Goal: Entertainment & Leisure: Consume media (video, audio)

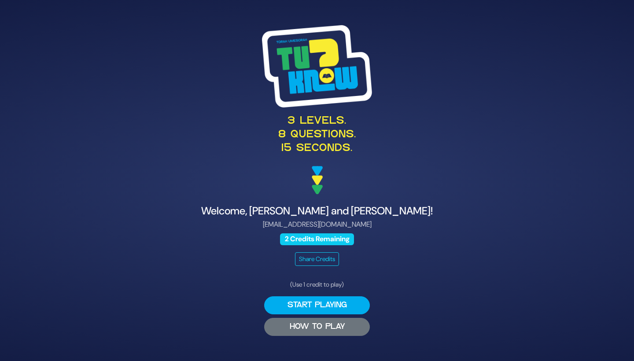
click at [288, 330] on button "HOW TO PLAY" at bounding box center [317, 327] width 106 height 18
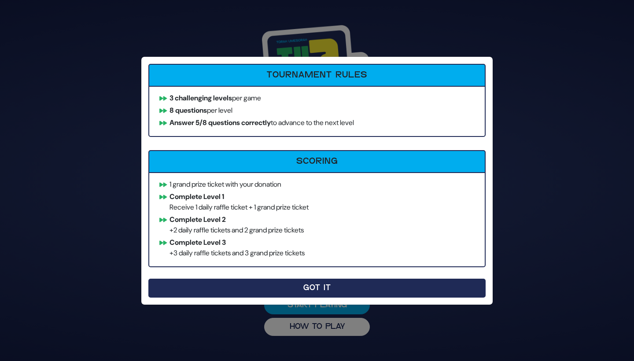
click at [251, 296] on button "Got It" at bounding box center [316, 288] width 337 height 19
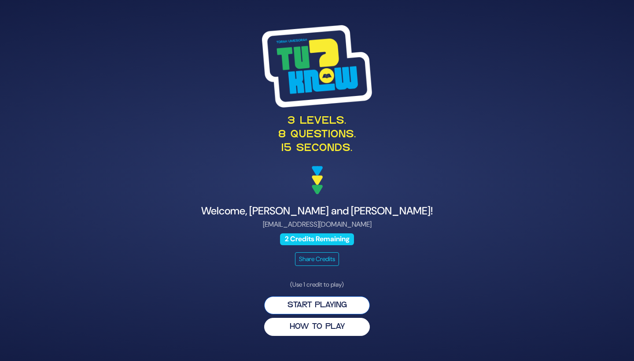
click at [297, 302] on button "Start Playing" at bounding box center [317, 305] width 106 height 18
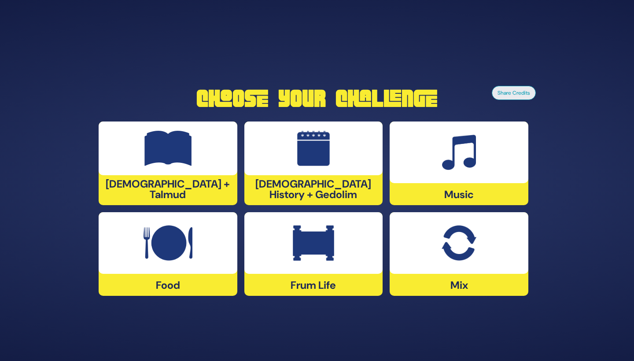
click at [135, 168] on div at bounding box center [168, 148] width 139 height 54
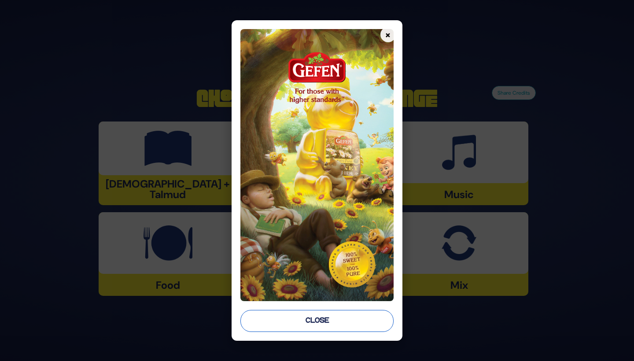
click at [319, 319] on button "Close" at bounding box center [316, 321] width 153 height 22
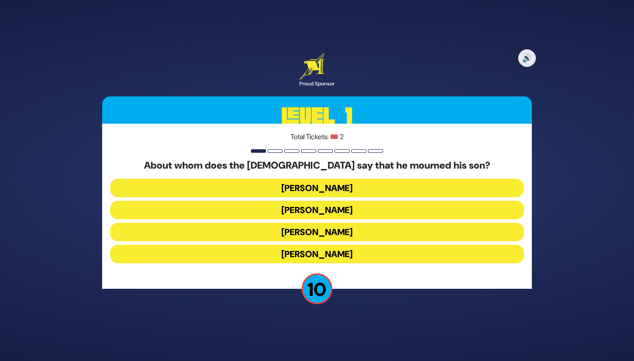
click at [270, 211] on button "Yaakov Avinu" at bounding box center [317, 210] width 414 height 18
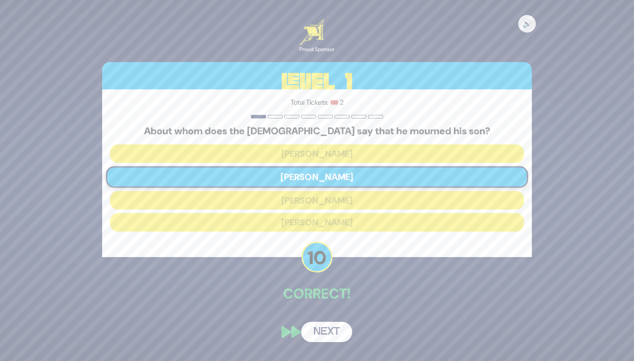
click at [312, 326] on button "Next" at bounding box center [326, 332] width 51 height 20
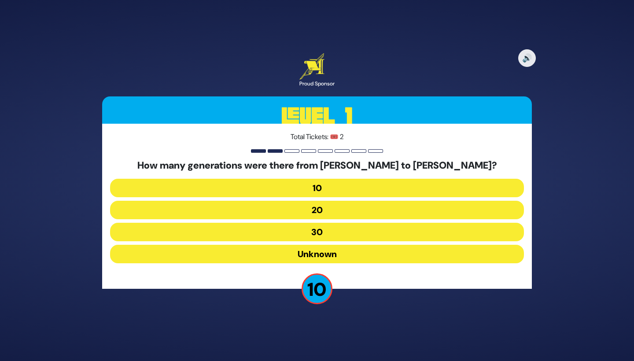
click at [258, 188] on button "10" at bounding box center [317, 188] width 414 height 18
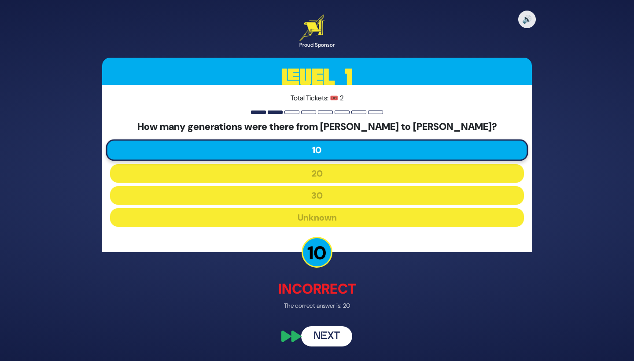
click at [327, 340] on button "Next" at bounding box center [326, 336] width 51 height 20
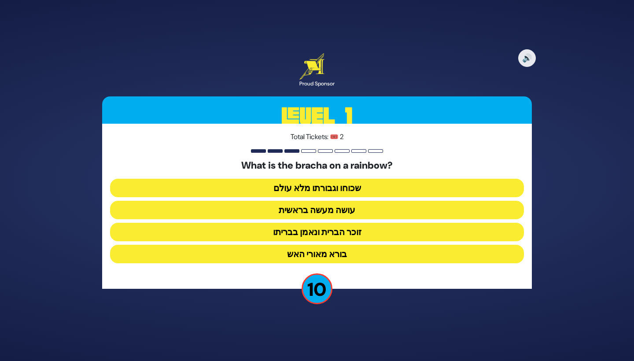
click at [275, 233] on button "זוכר הברית ונאמן בבריתו" at bounding box center [317, 232] width 414 height 18
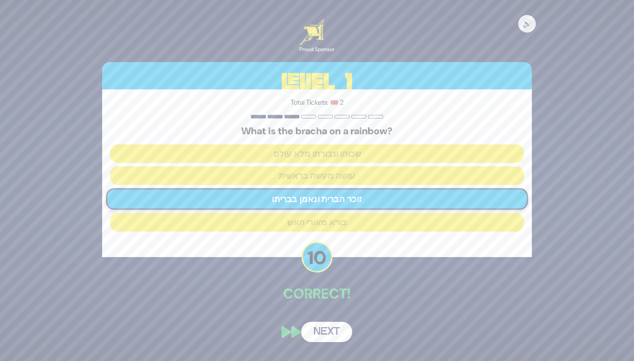
click at [325, 333] on button "Next" at bounding box center [326, 332] width 51 height 20
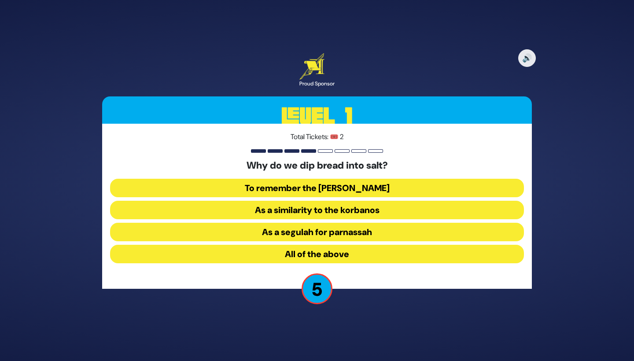
click at [272, 253] on button "All of the above" at bounding box center [317, 254] width 414 height 18
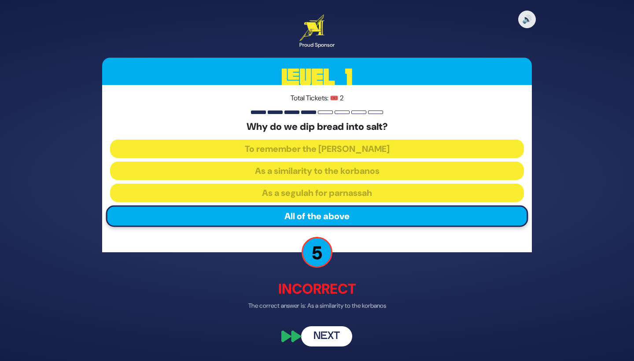
click at [327, 330] on button "Next" at bounding box center [326, 336] width 51 height 20
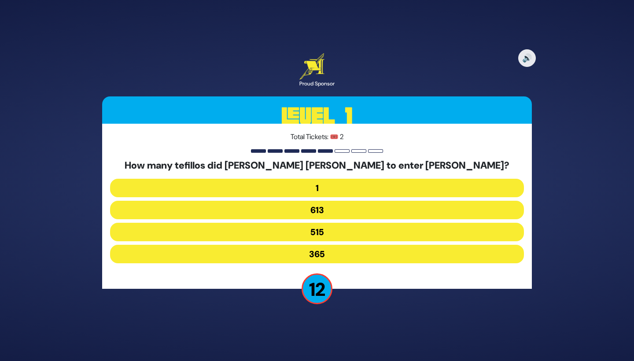
click at [270, 236] on button "515" at bounding box center [317, 232] width 414 height 18
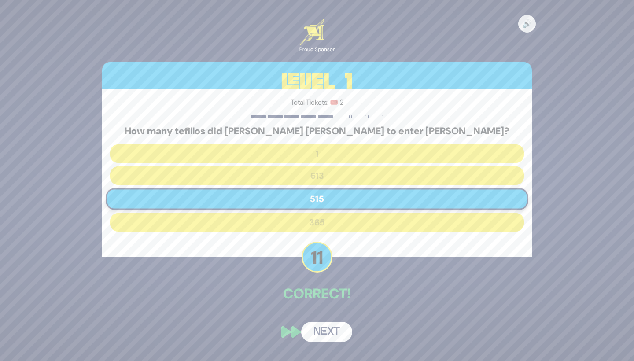
click at [323, 338] on button "Next" at bounding box center [326, 332] width 51 height 20
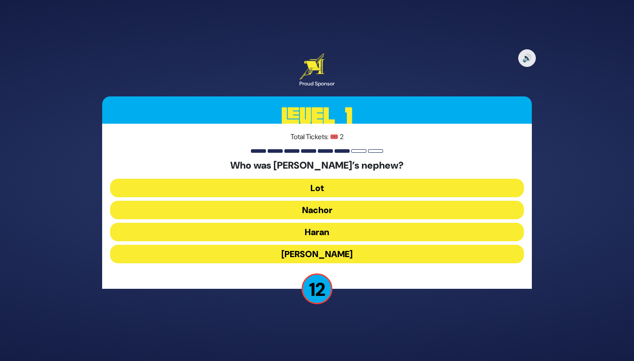
click at [274, 191] on button "Lot" at bounding box center [317, 188] width 414 height 18
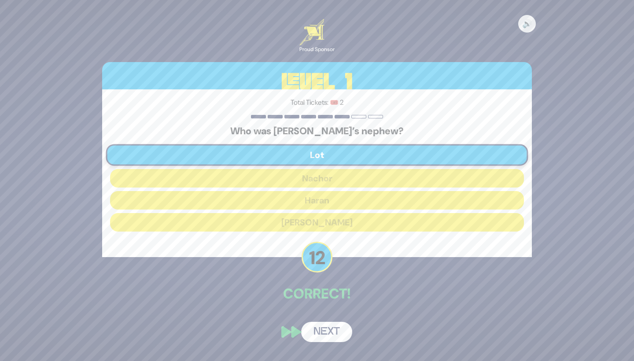
click at [321, 329] on button "Next" at bounding box center [326, 332] width 51 height 20
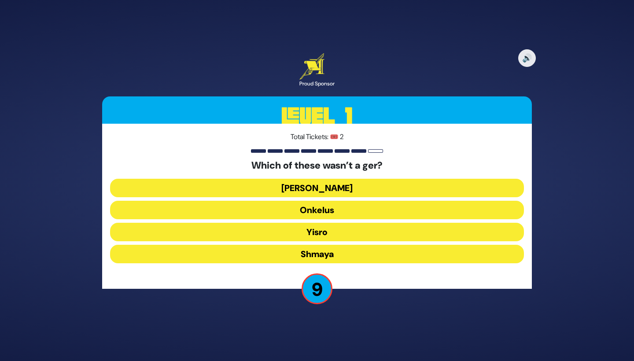
click at [293, 257] on button "Shmaya" at bounding box center [317, 254] width 414 height 18
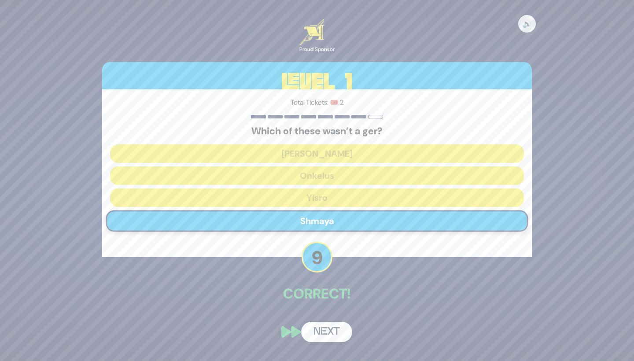
click at [324, 330] on button "Next" at bounding box center [326, 332] width 51 height 20
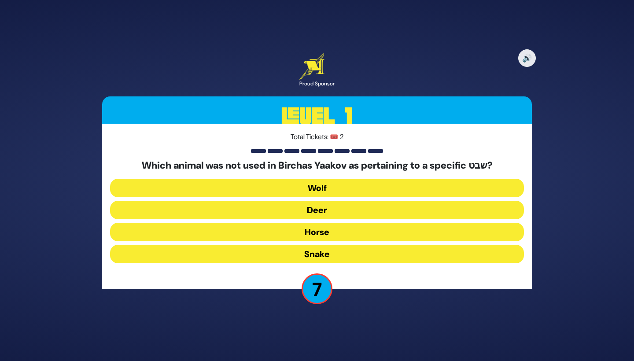
click at [276, 236] on button "Horse" at bounding box center [317, 232] width 414 height 18
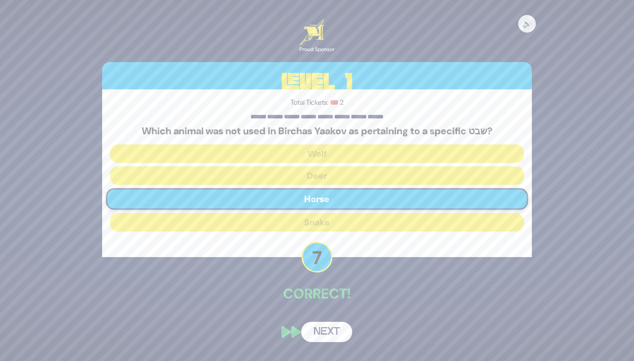
click at [319, 330] on button "Next" at bounding box center [326, 332] width 51 height 20
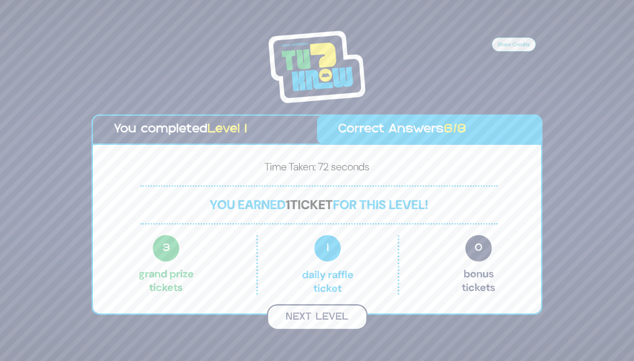
click at [326, 323] on button "Next Level" at bounding box center [317, 317] width 101 height 26
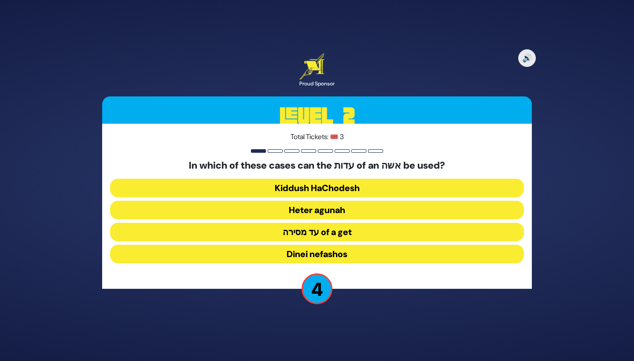
click at [318, 187] on button "Kiddush HaChodesh" at bounding box center [317, 188] width 414 height 18
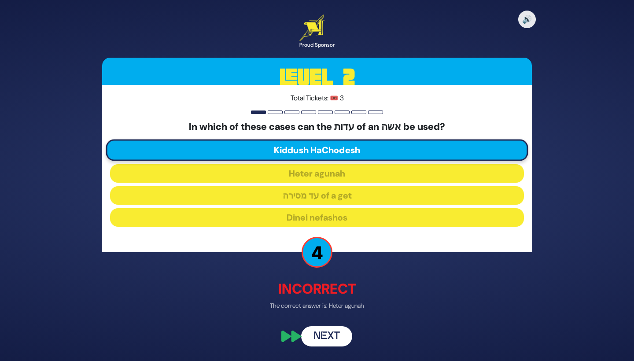
click at [326, 337] on button "Next" at bounding box center [326, 336] width 51 height 20
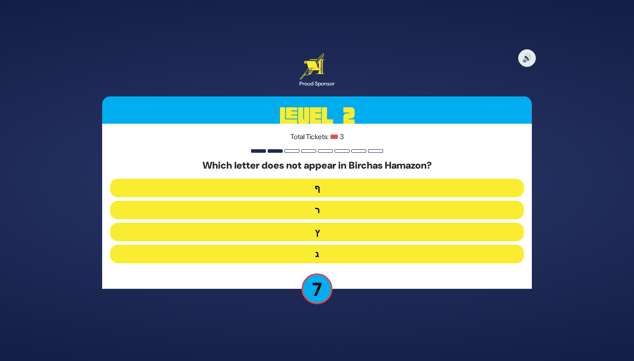
click at [301, 225] on button "ץ" at bounding box center [317, 232] width 414 height 18
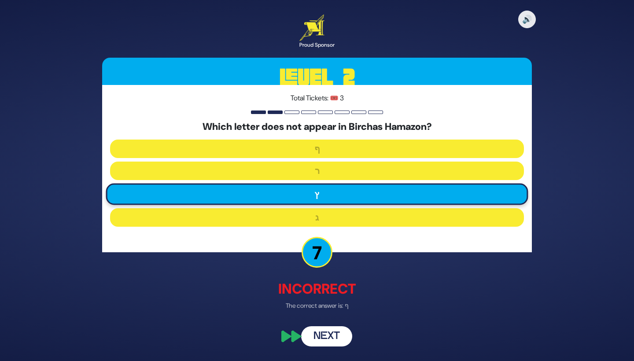
click at [330, 337] on button "Next" at bounding box center [326, 336] width 51 height 20
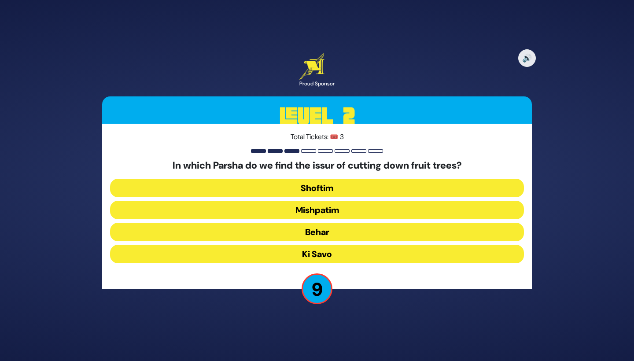
click at [285, 213] on button "Mishpatim" at bounding box center [317, 210] width 414 height 18
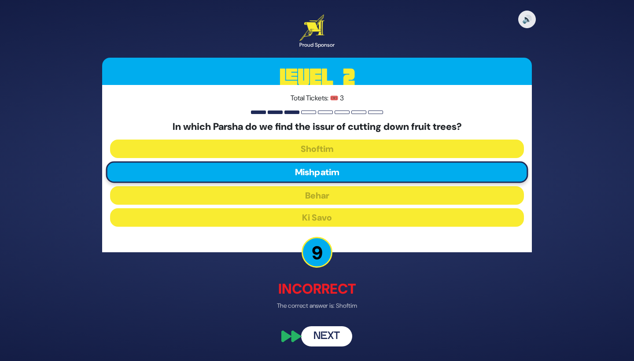
click at [336, 332] on button "Next" at bounding box center [326, 336] width 51 height 20
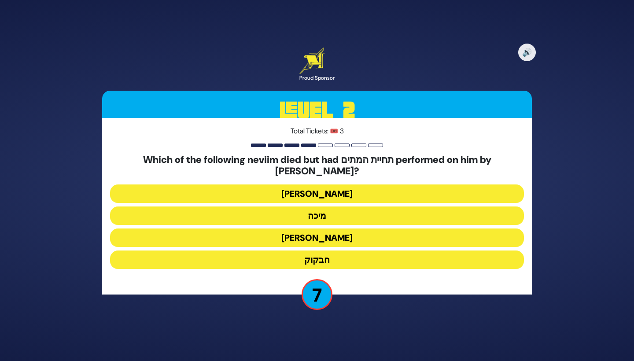
click at [331, 251] on button "חבקוק" at bounding box center [317, 259] width 414 height 18
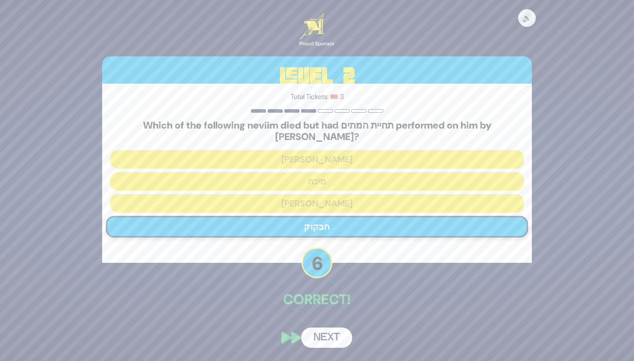
click at [326, 333] on button "Next" at bounding box center [326, 337] width 51 height 20
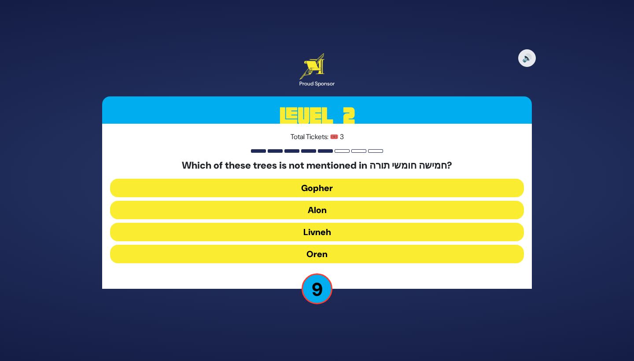
click at [293, 253] on button "Oren" at bounding box center [317, 254] width 414 height 18
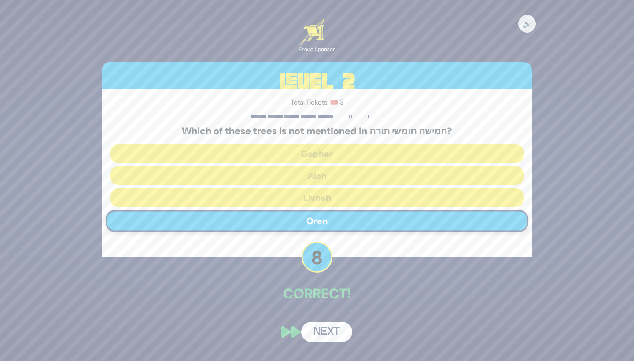
click at [336, 333] on button "Next" at bounding box center [326, 332] width 51 height 20
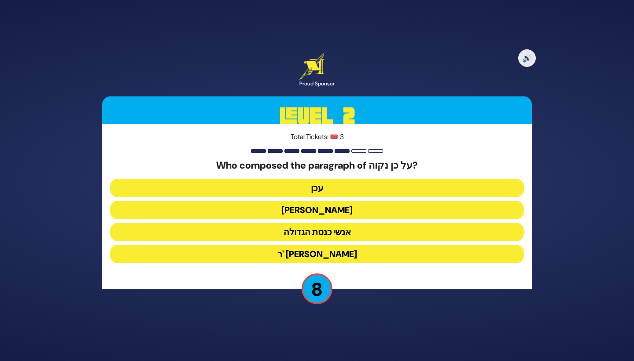
click at [332, 218] on button "יהושע" at bounding box center [317, 210] width 414 height 18
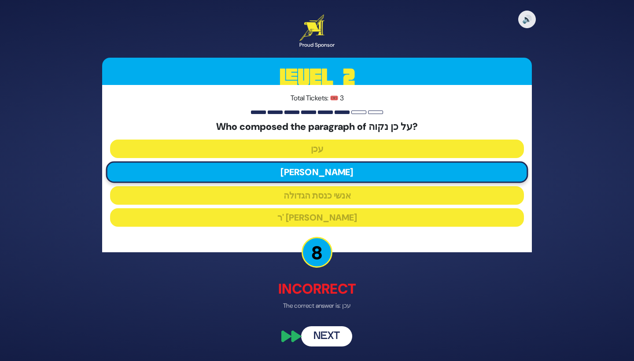
click at [334, 338] on button "Next" at bounding box center [326, 336] width 51 height 20
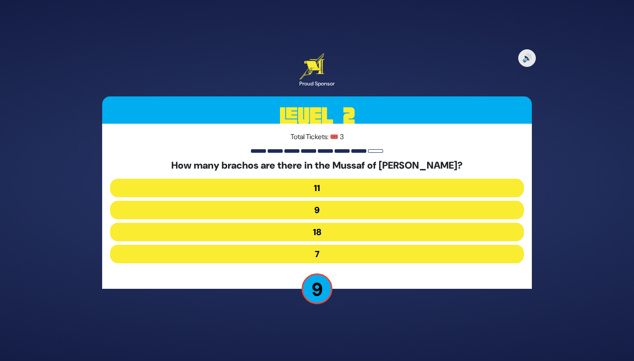
click at [309, 209] on button "9" at bounding box center [317, 210] width 414 height 18
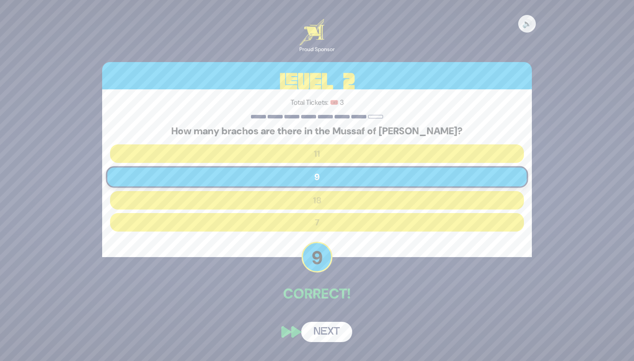
click at [324, 334] on button "Next" at bounding box center [326, 332] width 51 height 20
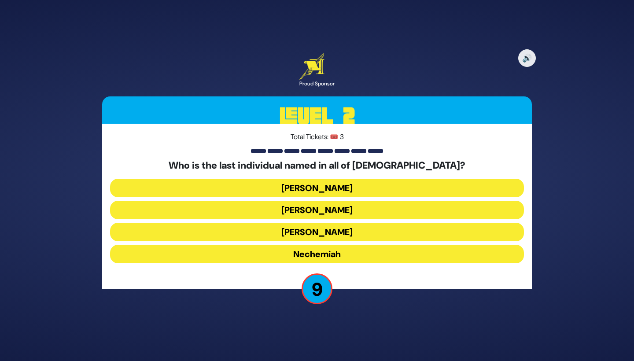
click at [299, 212] on button "Koresh" at bounding box center [317, 210] width 414 height 18
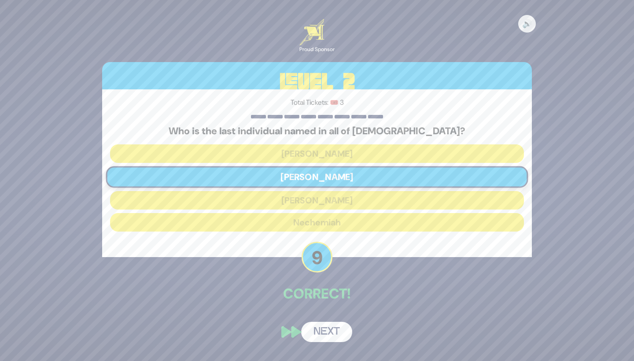
click at [328, 314] on div "🔊 Proud Sponsor Level 2 Total Tickets: 🎟️ 3 Who is the last individual named in…" at bounding box center [317, 180] width 451 height 344
click at [328, 337] on button "Next" at bounding box center [326, 332] width 51 height 20
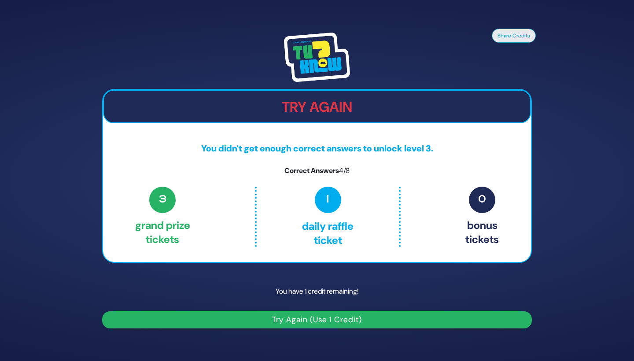
click at [318, 326] on button "Try Again (Use 1 Credit)" at bounding box center [316, 319] width 429 height 17
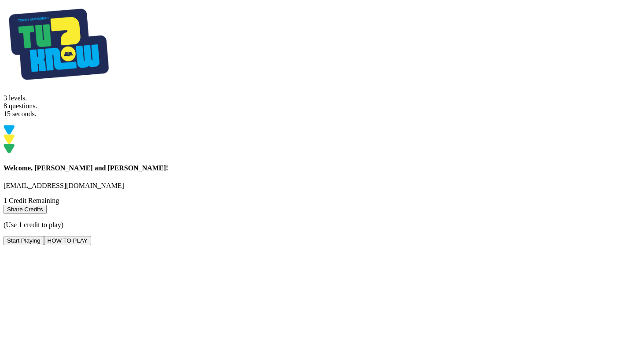
click at [44, 245] on button "Start Playing" at bounding box center [24, 240] width 40 height 9
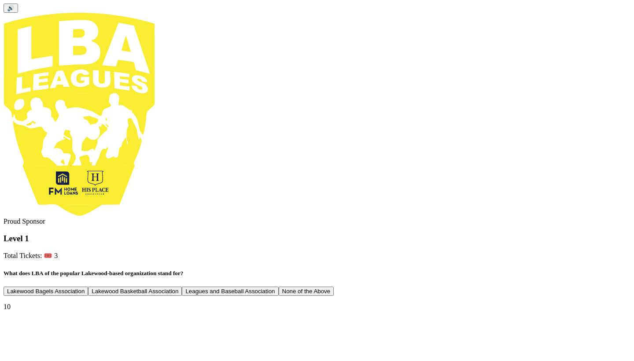
click at [182, 286] on button "Lakewood Basketball Association" at bounding box center [135, 290] width 94 height 9
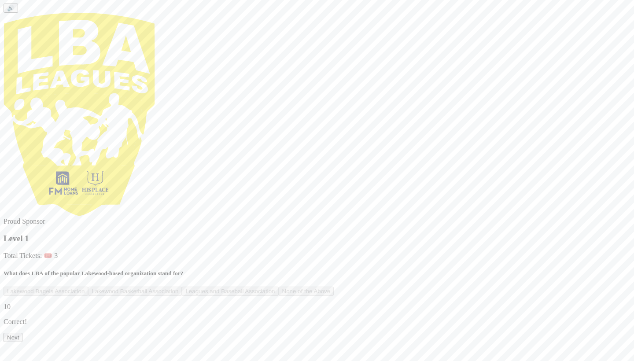
click at [22, 340] on button "Next" at bounding box center [13, 337] width 19 height 9
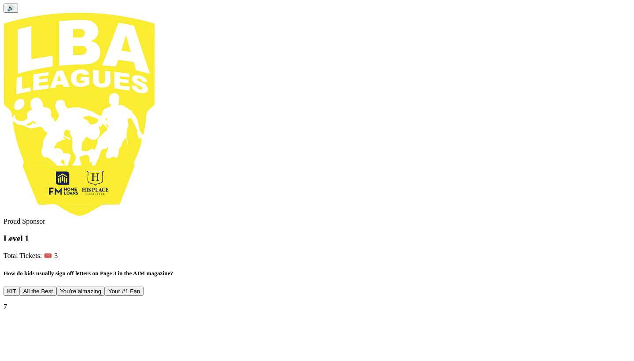
click at [20, 286] on button "KIT" at bounding box center [12, 290] width 16 height 9
click at [22, 348] on button "Next" at bounding box center [13, 352] width 19 height 9
click at [104, 286] on button "30,000+" at bounding box center [89, 290] width 29 height 9
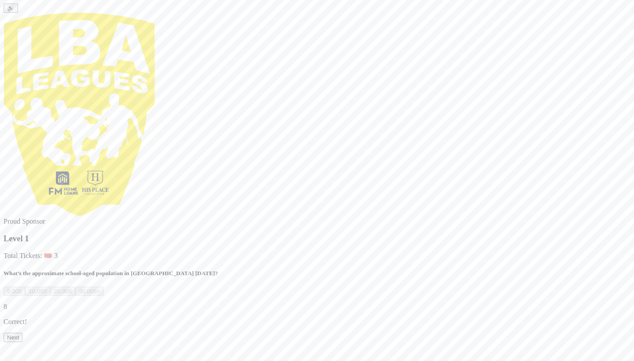
click at [22, 338] on button "Next" at bounding box center [13, 337] width 19 height 9
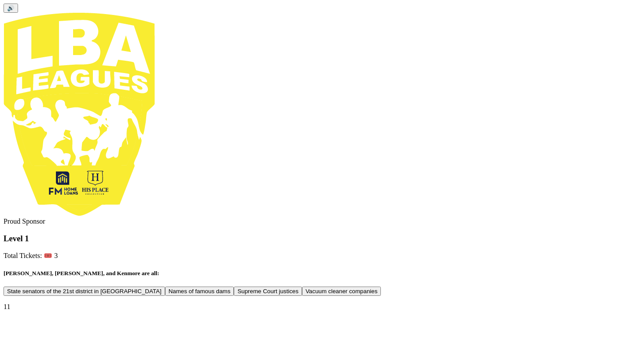
click at [302, 286] on button "Vacuum cleaner companies" at bounding box center [341, 290] width 79 height 9
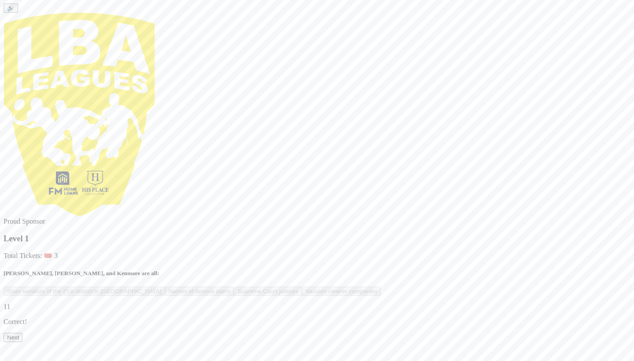
click at [22, 333] on button "Next" at bounding box center [13, 337] width 19 height 9
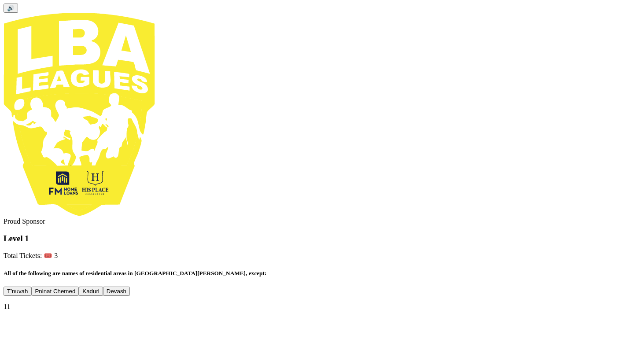
click at [130, 286] on button "Devash" at bounding box center [116, 290] width 27 height 9
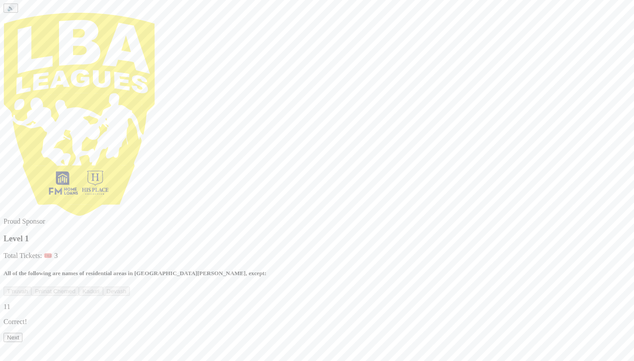
click at [22, 334] on button "Next" at bounding box center [13, 337] width 19 height 9
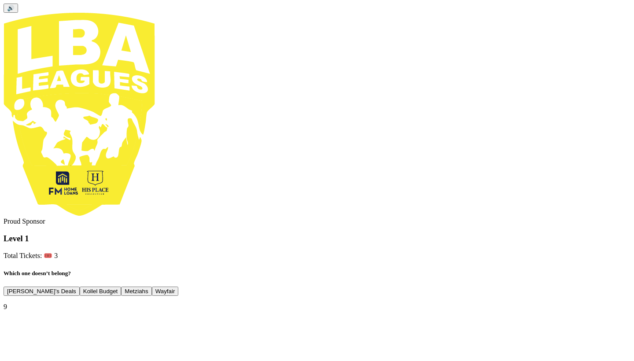
click at [179, 286] on button "Wayfair" at bounding box center [165, 290] width 27 height 9
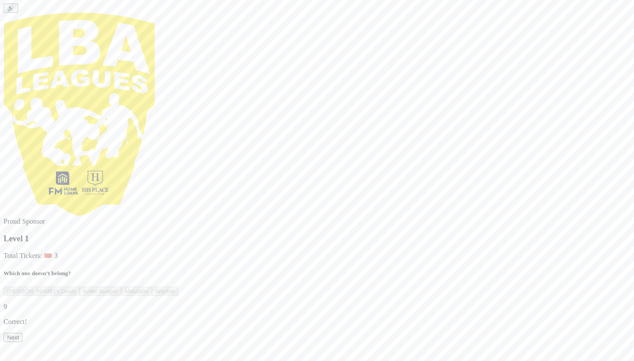
click at [22, 334] on button "Next" at bounding box center [13, 337] width 19 height 9
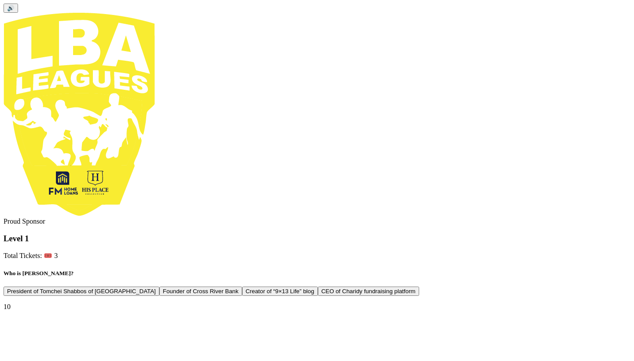
click at [318, 286] on button "CEO of Charidy fundraising platform" at bounding box center [368, 290] width 101 height 9
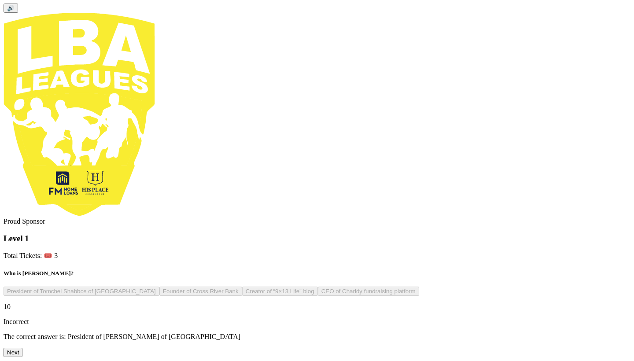
click at [22, 348] on button "Next" at bounding box center [13, 352] width 19 height 9
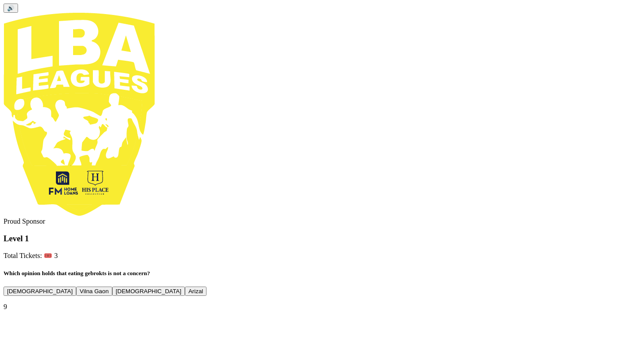
click at [185, 286] on button "Rama" at bounding box center [148, 290] width 73 height 9
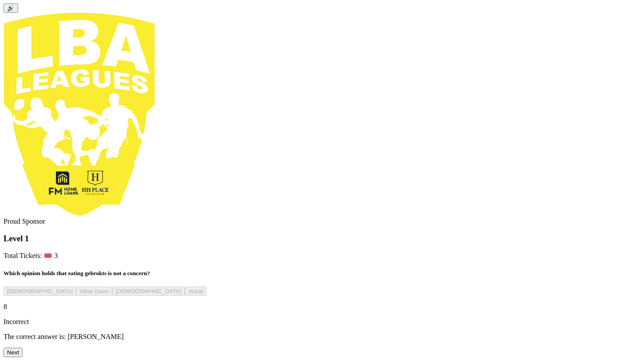
click at [22, 348] on button "Next" at bounding box center [13, 352] width 19 height 9
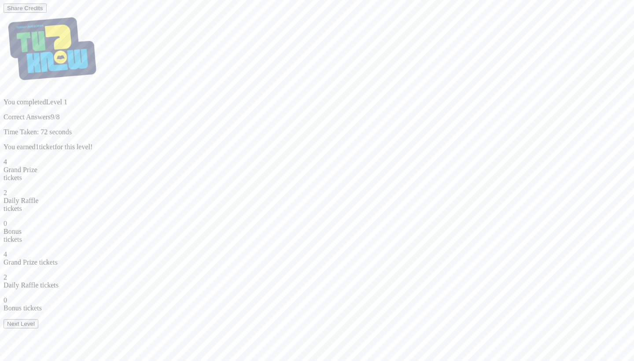
click at [38, 327] on button "Next Level" at bounding box center [21, 323] width 35 height 9
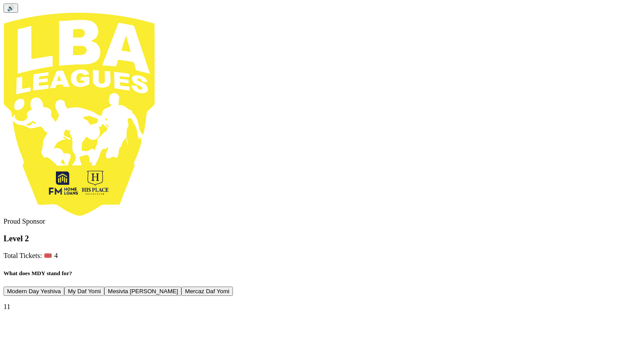
click at [233, 286] on button "Mercaz Daf Yomi" at bounding box center [206, 290] width 51 height 9
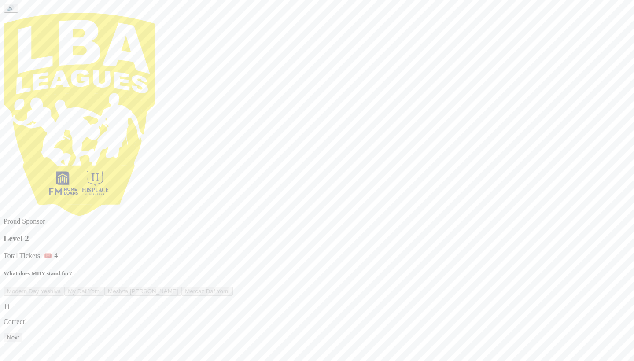
click at [22, 335] on button "Next" at bounding box center [13, 337] width 19 height 9
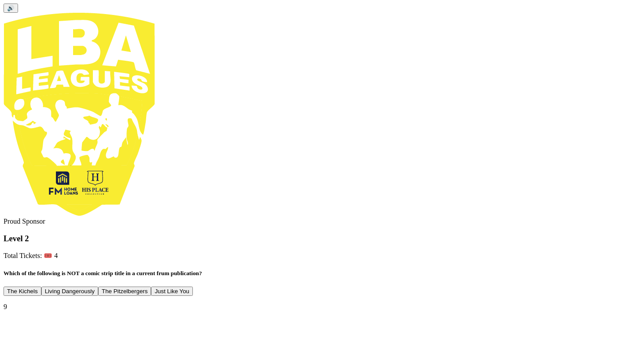
click at [151, 286] on button "The Pitzelbergers" at bounding box center [124, 290] width 53 height 9
click at [22, 348] on button "Next" at bounding box center [13, 352] width 19 height 9
click at [244, 286] on button "Torah Vodaath" at bounding box center [221, 290] width 45 height 9
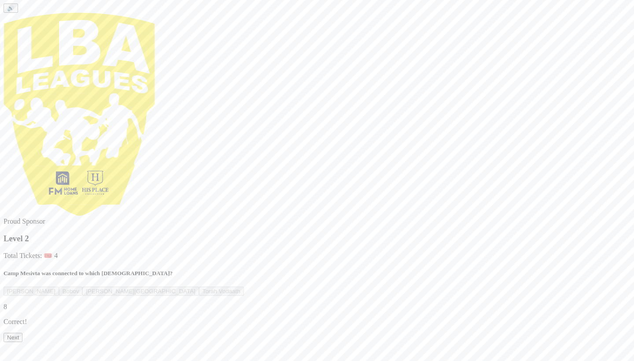
click at [22, 335] on button "Next" at bounding box center [13, 337] width 19 height 9
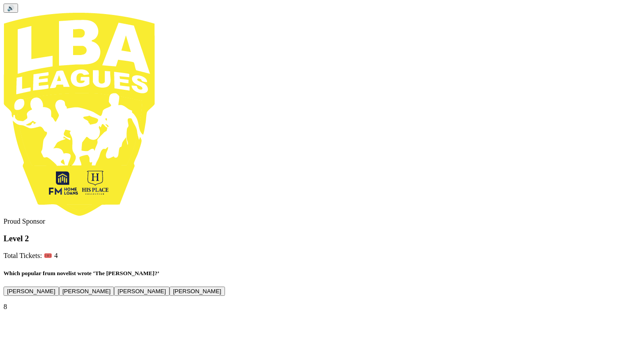
click at [59, 286] on button "Nachman Seltzer" at bounding box center [31, 290] width 55 height 9
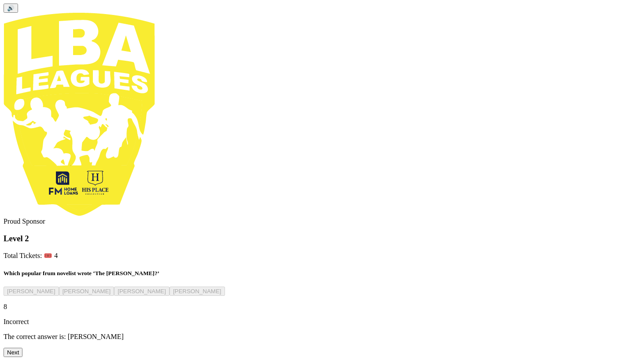
click at [22, 348] on button "Next" at bounding box center [13, 352] width 19 height 9
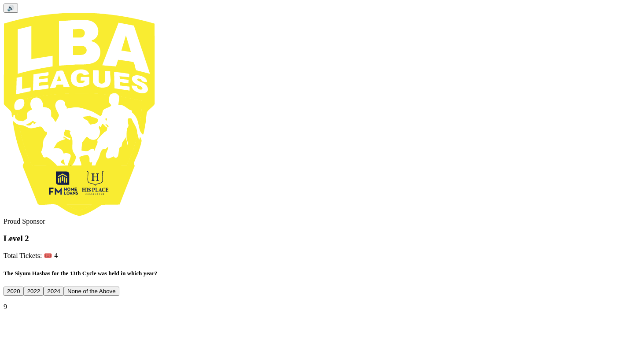
click at [24, 286] on button "2020" at bounding box center [14, 290] width 20 height 9
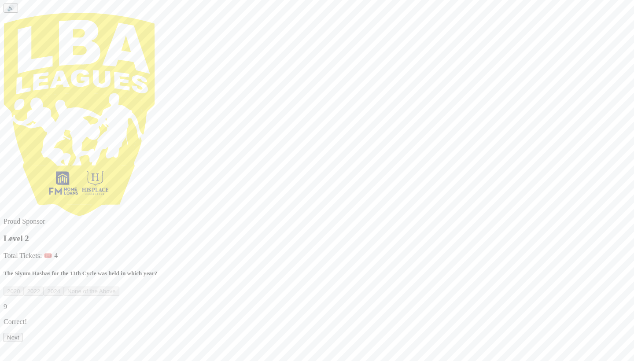
click at [22, 336] on button "Next" at bounding box center [13, 337] width 19 height 9
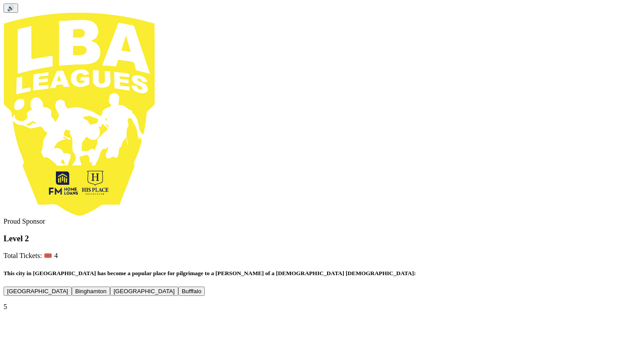
click at [178, 286] on button "Rochester" at bounding box center [144, 290] width 68 height 9
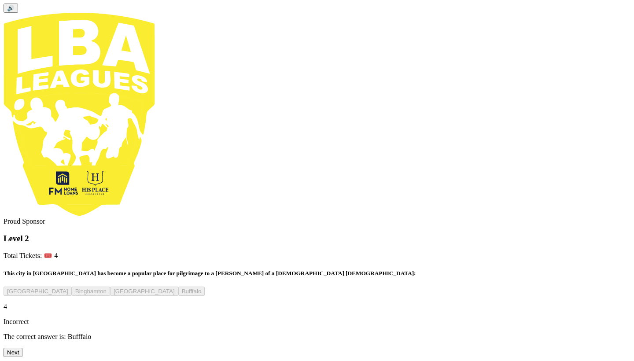
click at [22, 348] on button "Next" at bounding box center [13, 352] width 19 height 9
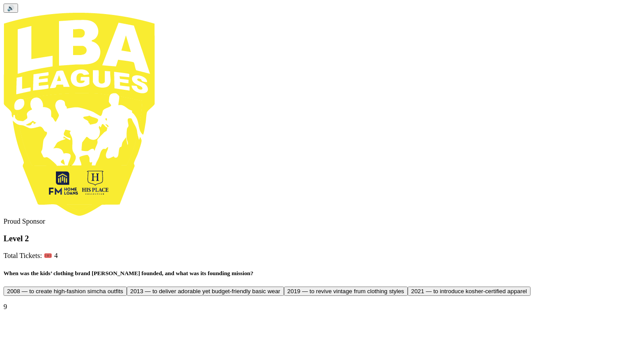
click at [282, 286] on button "2013 — to deliver adorable yet budget-friendly basic wear" at bounding box center [205, 290] width 157 height 9
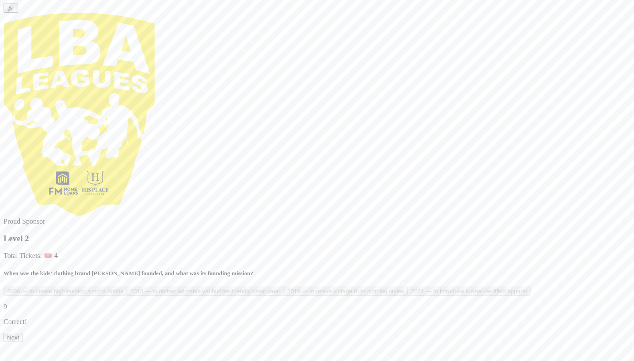
click at [22, 342] on button "Next" at bounding box center [13, 337] width 19 height 9
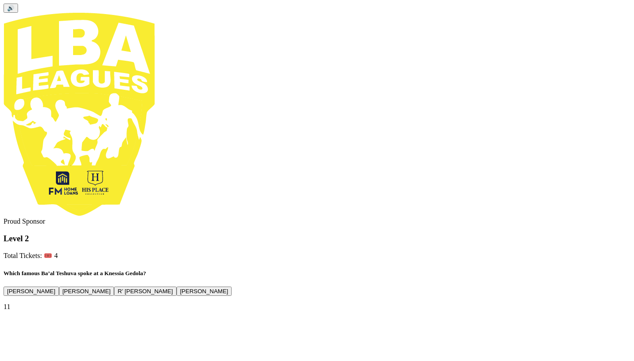
click at [176, 286] on button "R’ Uri Zohar" at bounding box center [145, 290] width 62 height 9
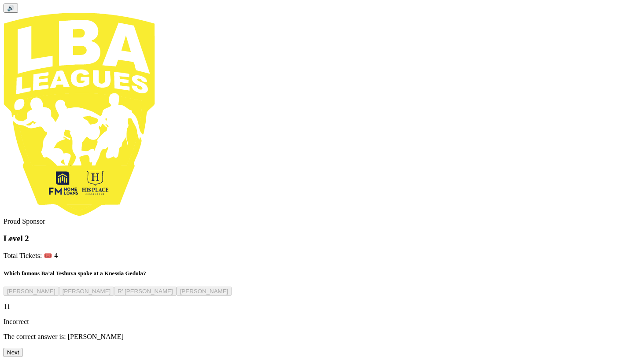
click at [22, 348] on button "Next" at bounding box center [13, 352] width 19 height 9
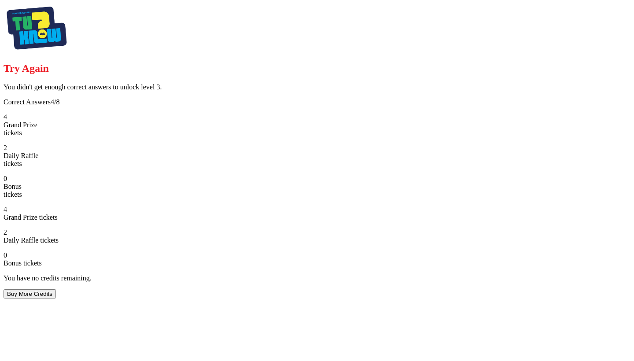
click at [56, 298] on button "Buy More Credits" at bounding box center [30, 293] width 52 height 9
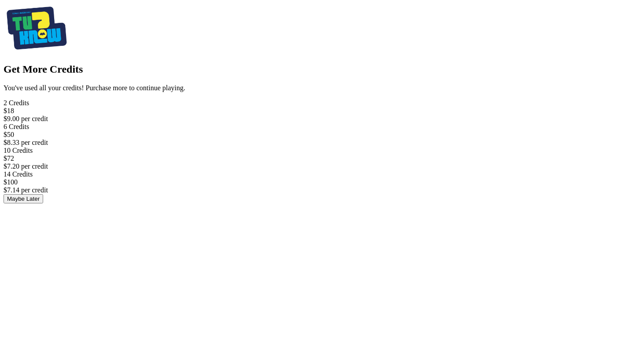
click at [168, 107] on div "2 Credits" at bounding box center [317, 103] width 627 height 8
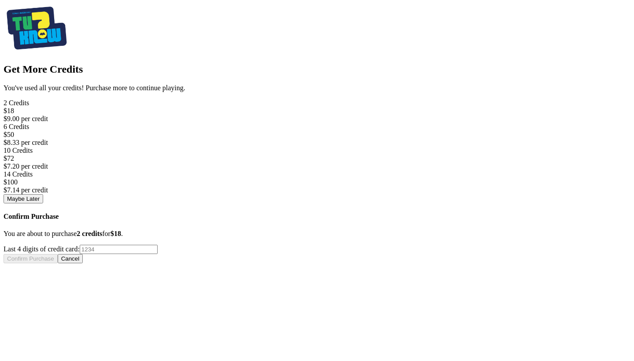
click at [158, 245] on input "Last 4 digits of credit card:" at bounding box center [119, 249] width 78 height 9
type input "9321"
click at [58, 254] on button "Confirm Purchase" at bounding box center [31, 258] width 54 height 9
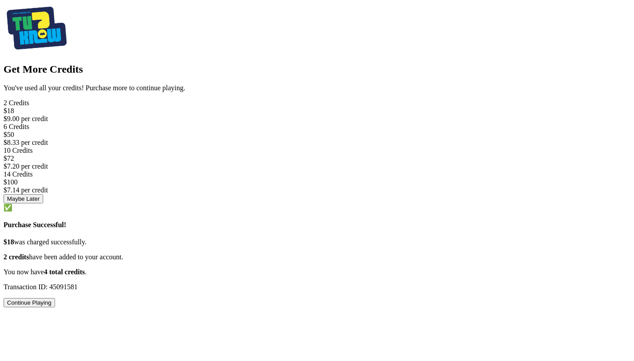
click at [55, 298] on button "Continue Playing" at bounding box center [29, 302] width 51 height 9
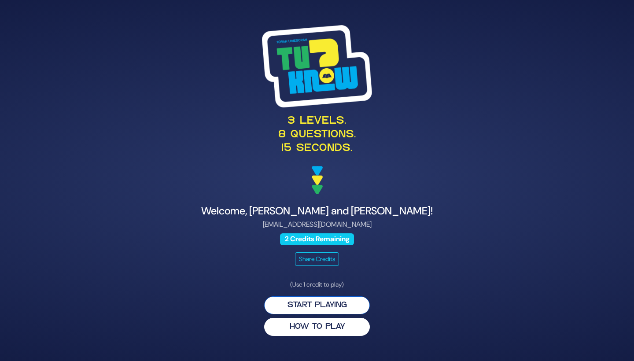
click at [312, 309] on button "Start Playing" at bounding box center [317, 305] width 106 height 18
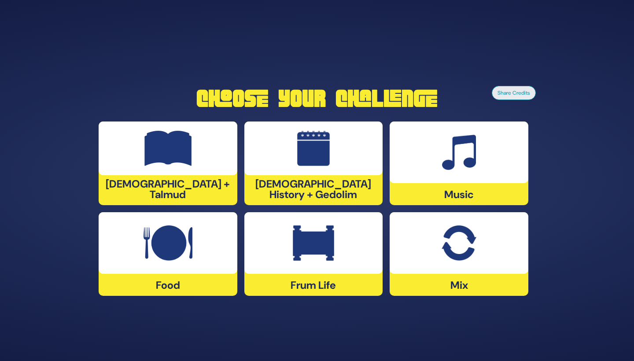
click at [138, 264] on div at bounding box center [168, 243] width 139 height 62
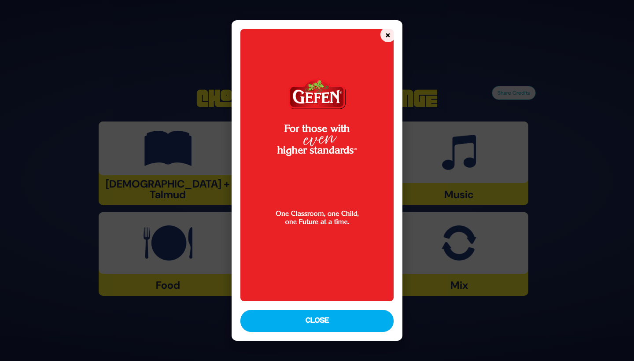
click at [312, 293] on img at bounding box center [316, 165] width 153 height 272
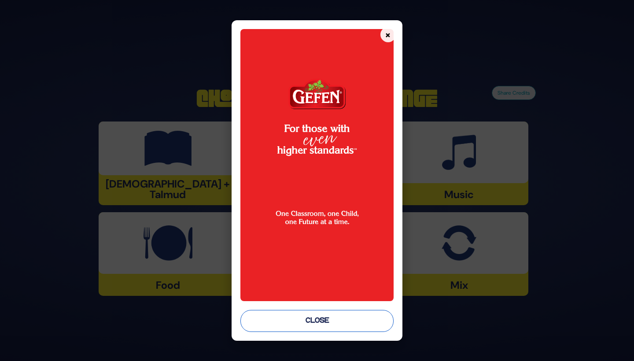
click at [312, 312] on button "Close" at bounding box center [316, 321] width 153 height 22
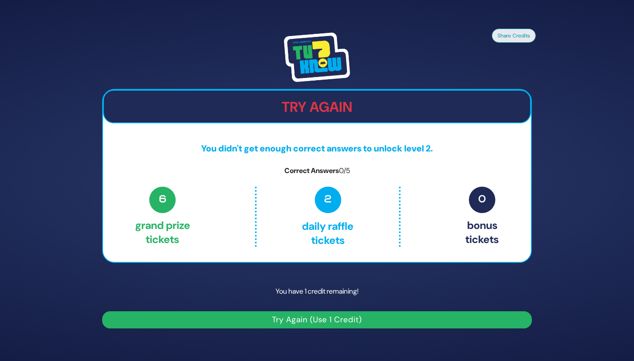
click at [271, 327] on button "Try Again (Use 1 Credit)" at bounding box center [316, 319] width 429 height 17
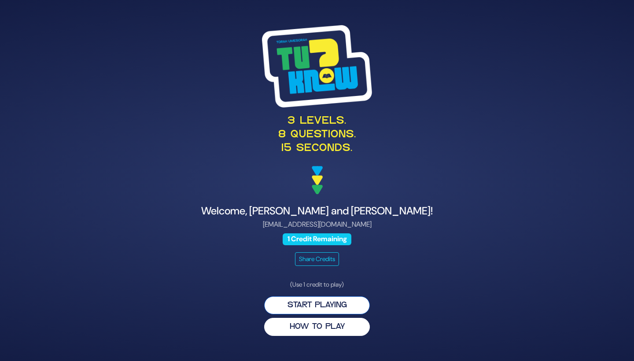
click at [303, 302] on button "Start Playing" at bounding box center [317, 305] width 106 height 18
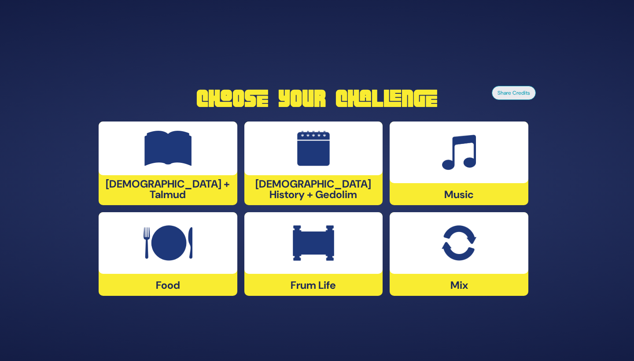
click at [447, 163] on img at bounding box center [459, 152] width 34 height 35
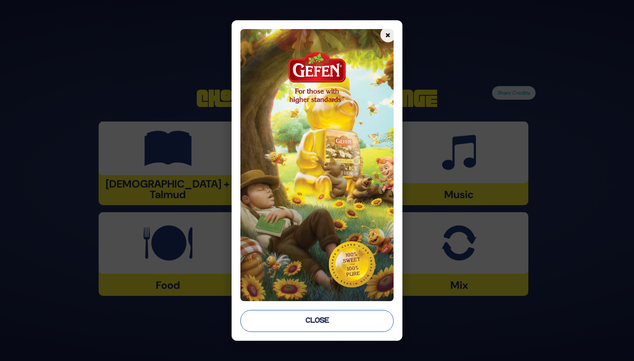
click at [294, 316] on button "Close" at bounding box center [316, 321] width 153 height 22
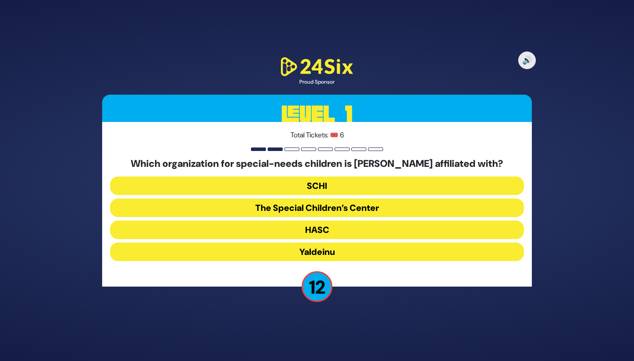
click at [288, 209] on button "The Special Children’s Center" at bounding box center [317, 207] width 414 height 18
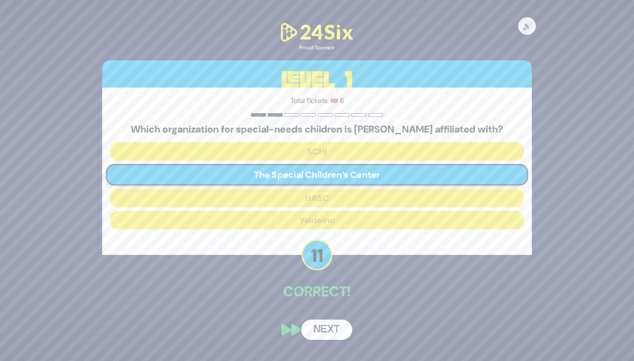
click at [313, 334] on button "Next" at bounding box center [326, 329] width 51 height 20
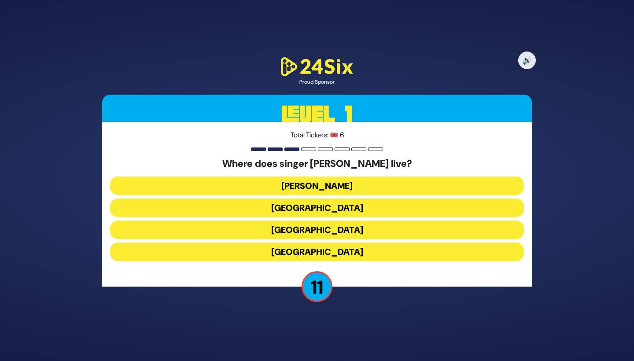
click at [287, 251] on button "[GEOGRAPHIC_DATA]" at bounding box center [317, 251] width 414 height 18
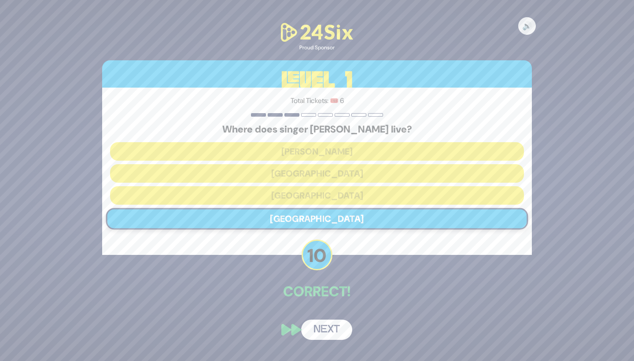
click at [324, 331] on button "Next" at bounding box center [326, 329] width 51 height 20
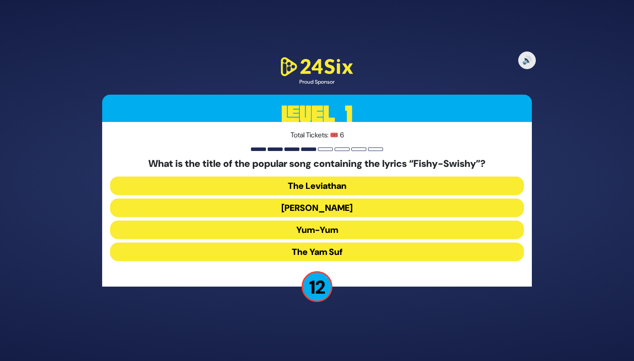
click at [280, 231] on button "Yum-Yum" at bounding box center [317, 229] width 414 height 18
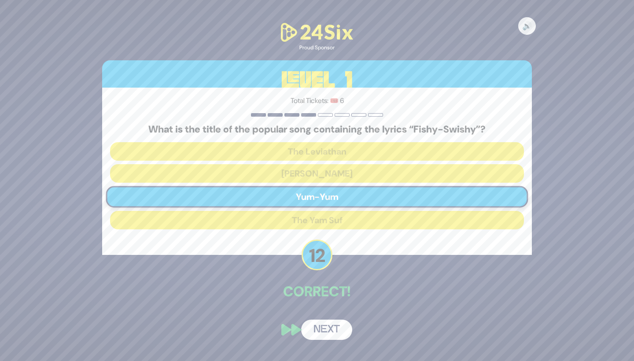
click at [317, 326] on button "Next" at bounding box center [326, 329] width 51 height 20
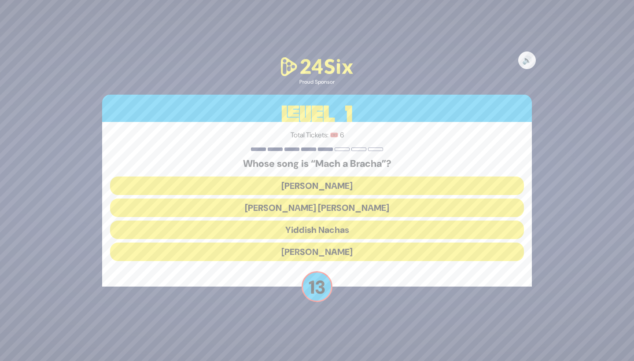
click at [277, 212] on button "Shmueli Ungar" at bounding box center [317, 207] width 414 height 18
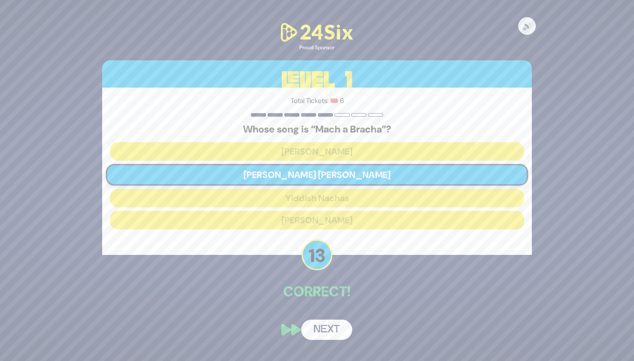
click at [326, 338] on button "Next" at bounding box center [326, 329] width 51 height 20
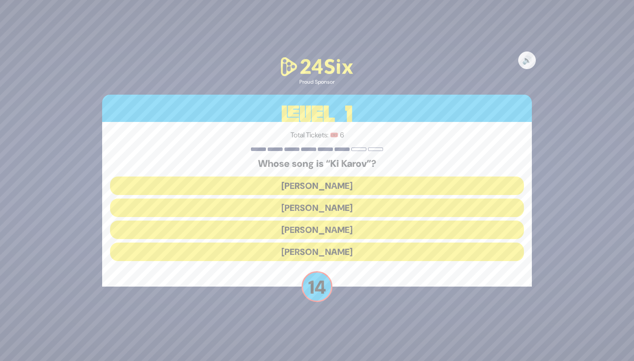
click at [277, 209] on button "[PERSON_NAME]" at bounding box center [317, 207] width 414 height 18
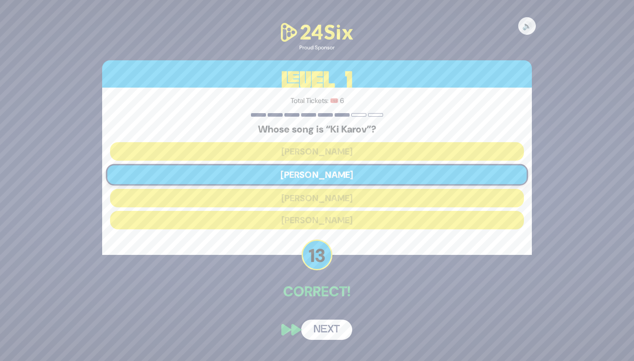
click at [325, 334] on button "Next" at bounding box center [326, 329] width 51 height 20
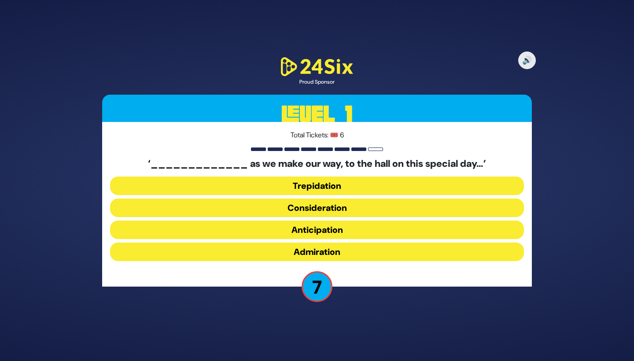
click at [276, 231] on button "Anticipation" at bounding box center [317, 229] width 414 height 18
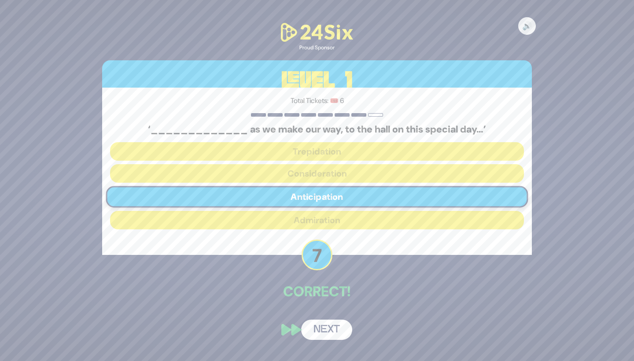
click at [325, 325] on button "Next" at bounding box center [326, 329] width 51 height 20
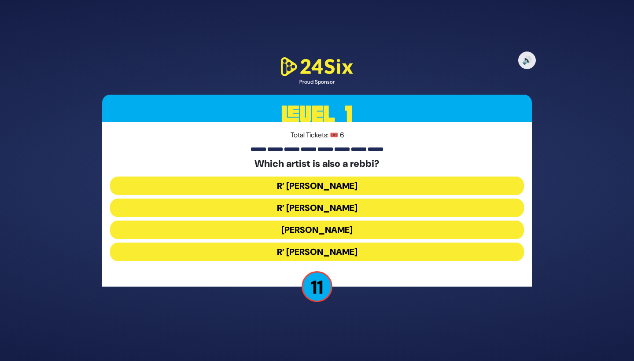
click at [294, 251] on button "R’ Baruch Levine" at bounding box center [317, 251] width 414 height 18
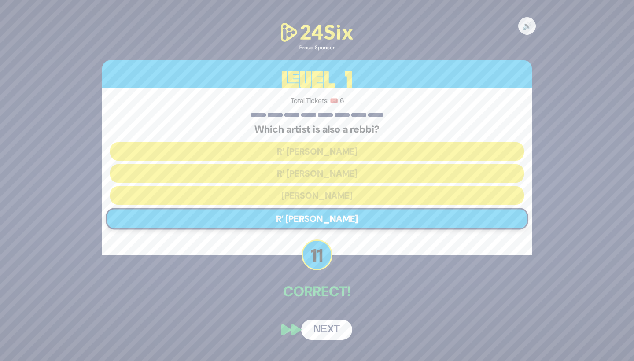
click at [324, 329] on button "Next" at bounding box center [326, 329] width 51 height 20
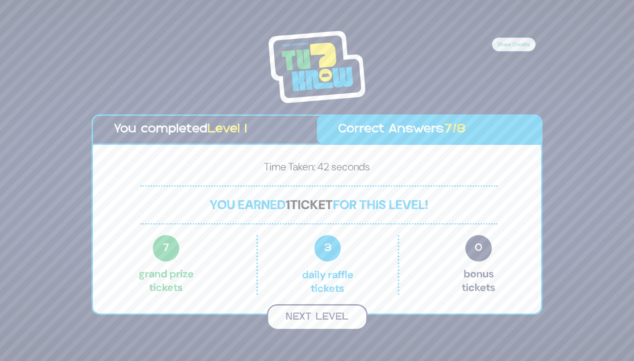
click at [298, 322] on button "Next Level" at bounding box center [317, 317] width 101 height 26
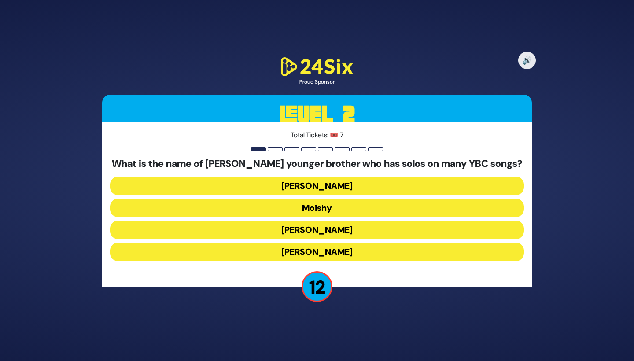
click at [281, 252] on button "Yaakov Mordechai" at bounding box center [317, 251] width 414 height 18
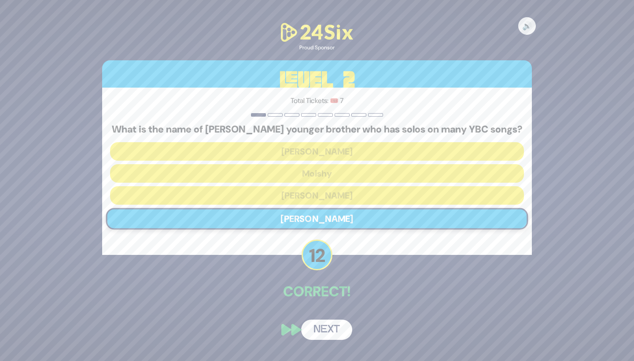
click at [330, 329] on button "Next" at bounding box center [326, 329] width 51 height 20
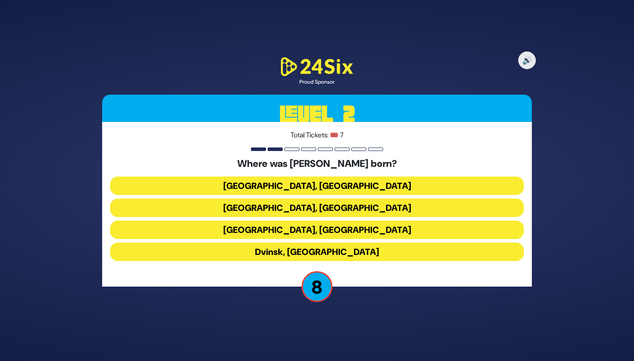
click at [309, 229] on button "Kraków, Poland" at bounding box center [317, 229] width 414 height 18
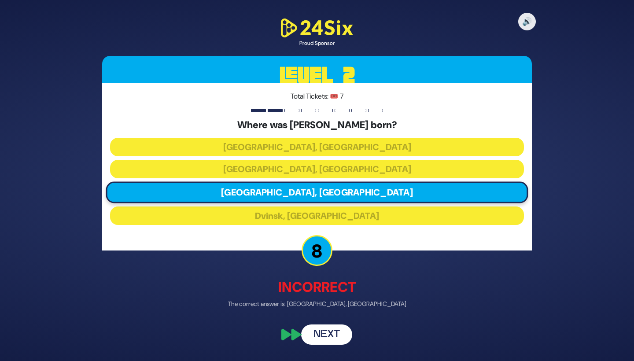
click at [328, 334] on button "Next" at bounding box center [326, 334] width 51 height 20
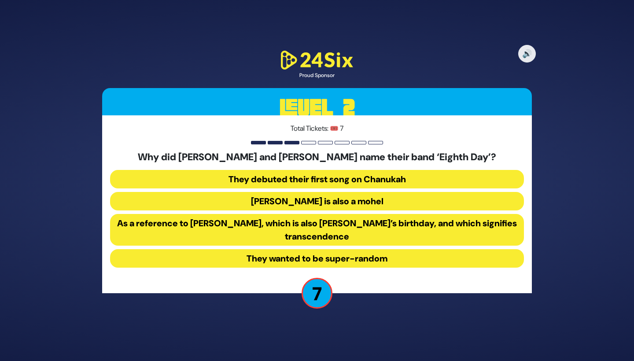
click at [287, 232] on button "As a reference to Shemini Atzeres, which is also Shmuel’s birthday, and which s…" at bounding box center [317, 230] width 414 height 32
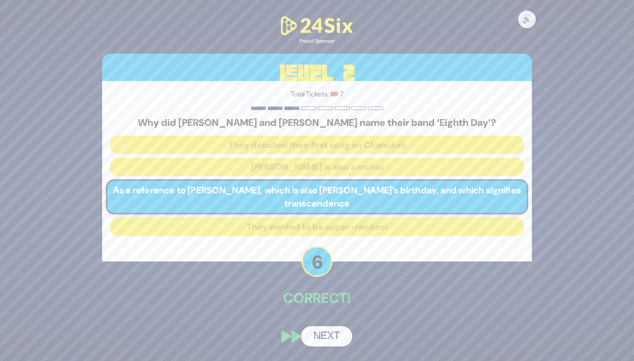
click at [322, 336] on button "Next" at bounding box center [326, 336] width 51 height 20
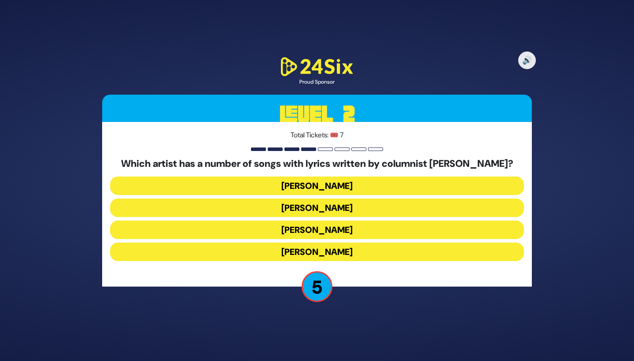
click at [307, 251] on button "Baruch Levine" at bounding box center [317, 251] width 414 height 18
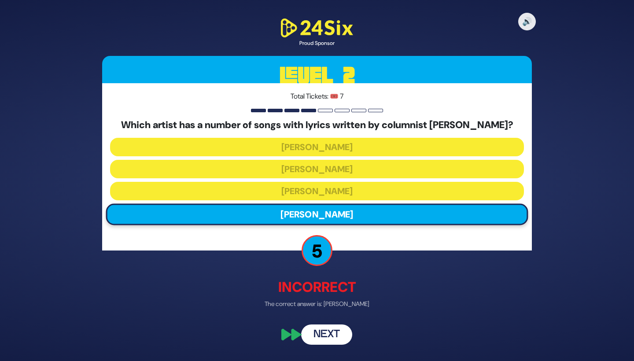
click at [328, 334] on button "Next" at bounding box center [326, 334] width 51 height 20
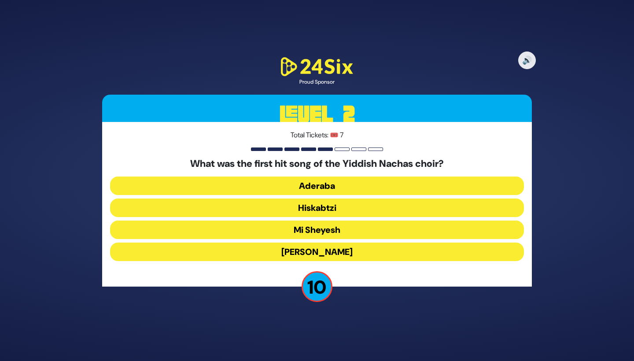
click at [289, 208] on button "Hiskabtzi" at bounding box center [317, 207] width 414 height 18
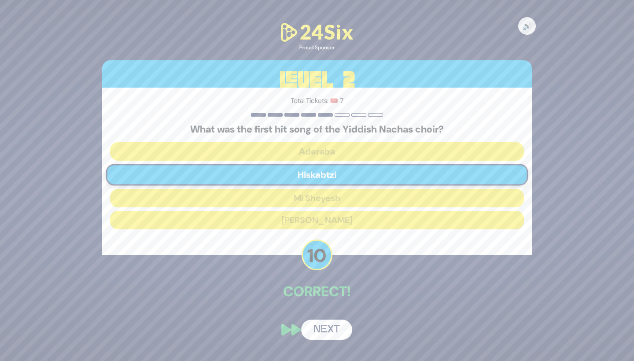
click at [320, 334] on button "Next" at bounding box center [326, 329] width 51 height 20
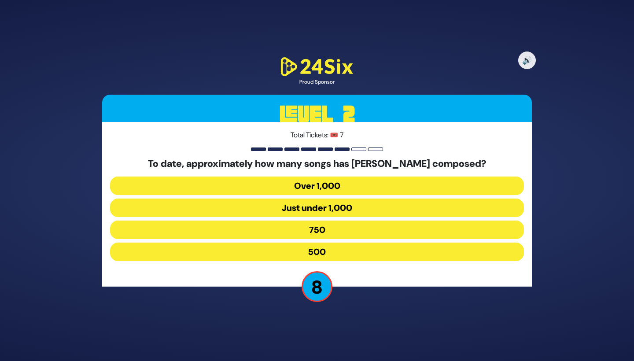
click at [289, 209] on button "Just under 1,000" at bounding box center [317, 207] width 414 height 18
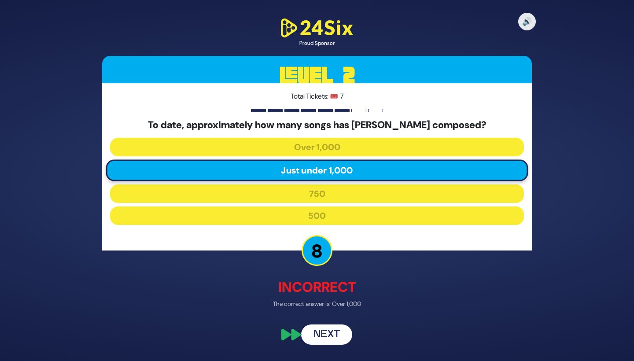
click at [322, 336] on button "Next" at bounding box center [326, 334] width 51 height 20
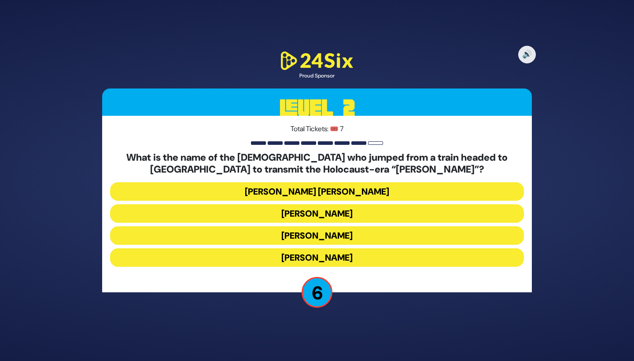
click at [282, 215] on button "Mordechai Fastag" at bounding box center [317, 213] width 414 height 18
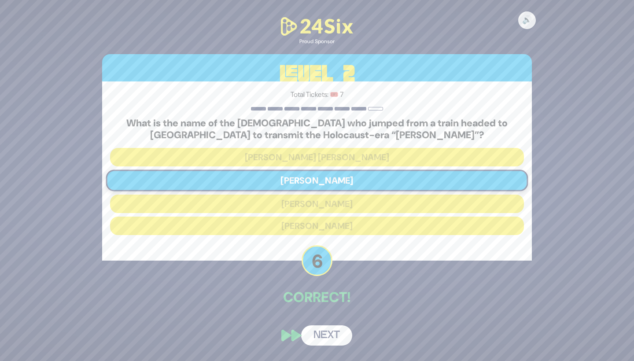
click at [314, 336] on button "Next" at bounding box center [326, 335] width 51 height 20
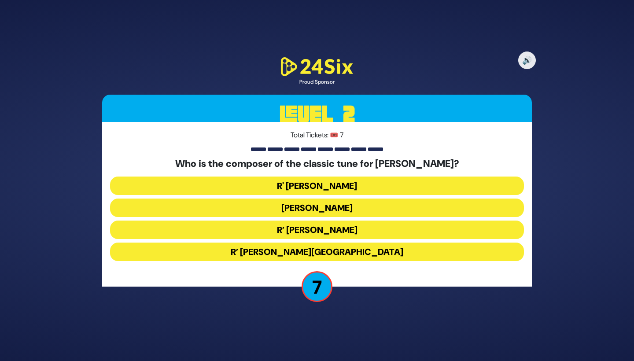
click at [289, 209] on button "Mona Rosenblum" at bounding box center [317, 207] width 414 height 18
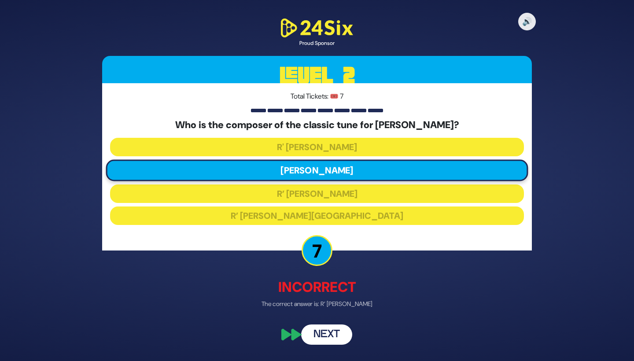
click at [325, 338] on button "Next" at bounding box center [326, 334] width 51 height 20
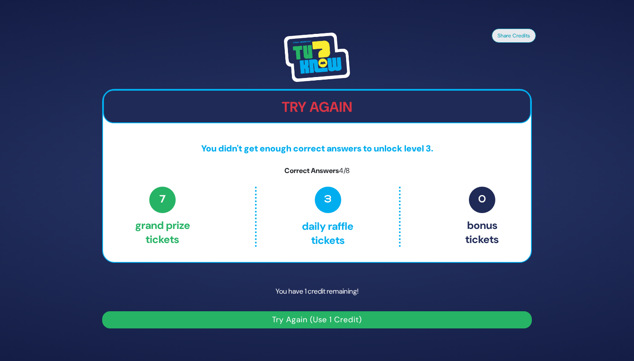
click at [323, 324] on button "Try Again (Use 1 Credit)" at bounding box center [316, 319] width 429 height 17
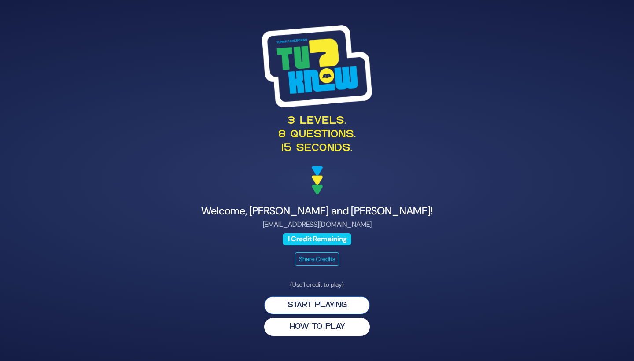
click at [309, 305] on button "Start Playing" at bounding box center [317, 305] width 106 height 18
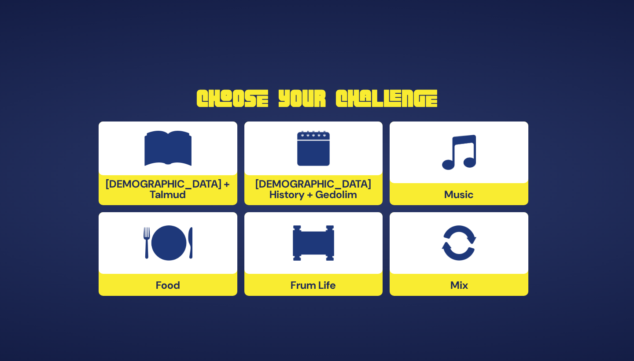
click at [432, 154] on div at bounding box center [458, 152] width 139 height 62
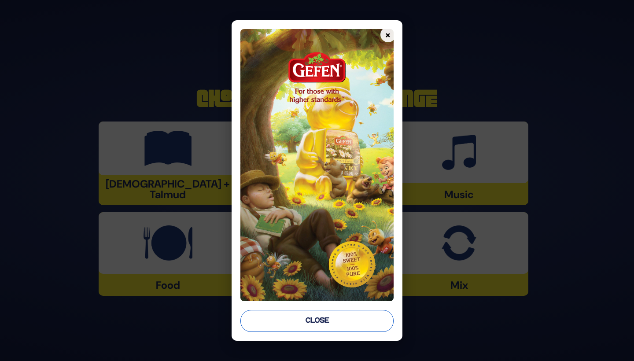
click at [315, 323] on button "Close" at bounding box center [316, 321] width 153 height 22
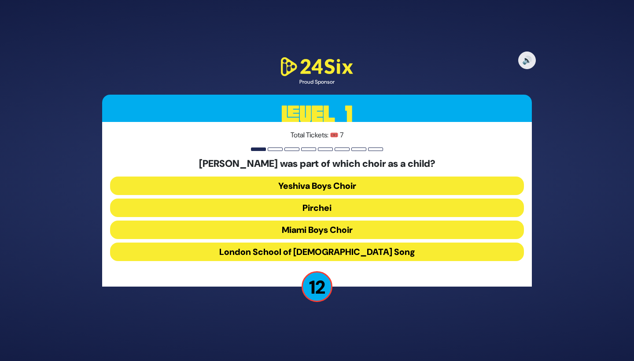
click at [316, 231] on button "Miami Boys Choir" at bounding box center [317, 229] width 414 height 18
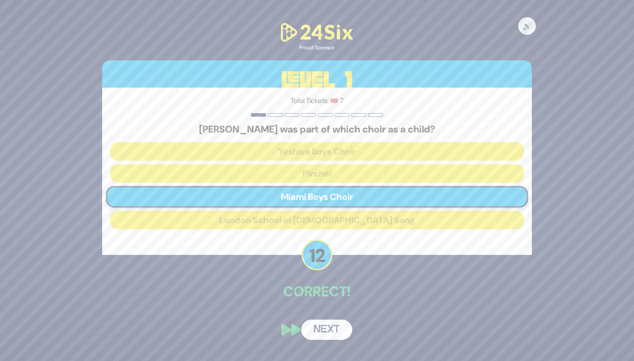
click at [324, 322] on button "Next" at bounding box center [326, 329] width 51 height 20
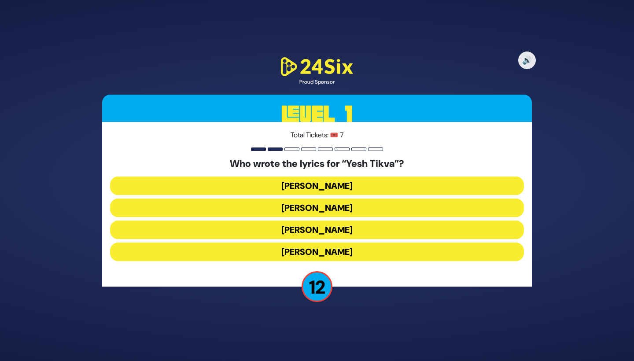
click at [310, 206] on button "Miriam Israeli" at bounding box center [317, 207] width 414 height 18
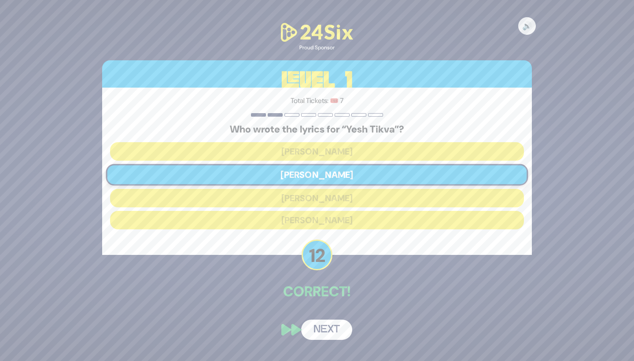
click at [321, 332] on button "Next" at bounding box center [326, 329] width 51 height 20
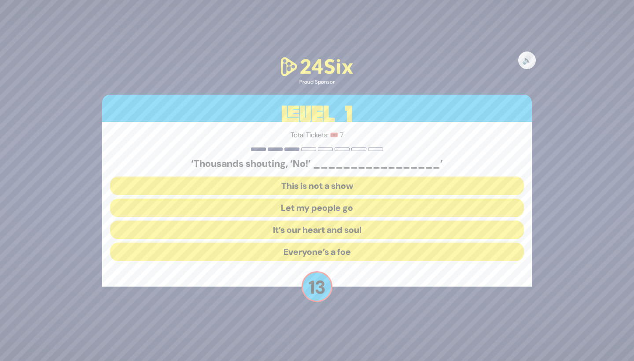
click at [297, 209] on button "Let my people go" at bounding box center [317, 207] width 414 height 18
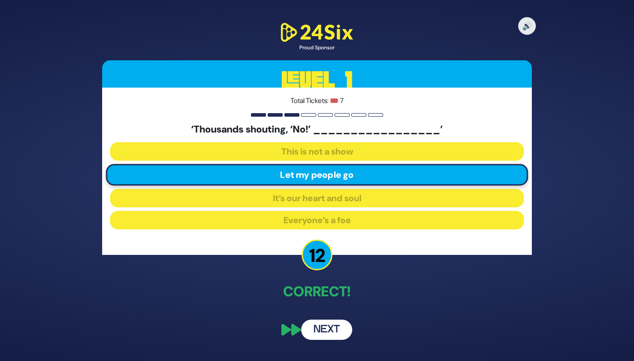
click at [323, 333] on button "Next" at bounding box center [326, 329] width 51 height 20
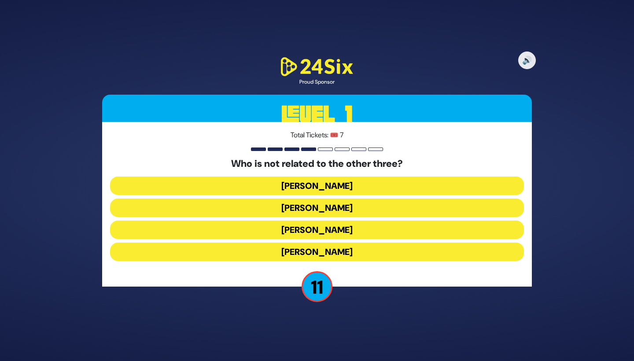
click at [314, 251] on button "Shie Fried" at bounding box center [317, 251] width 414 height 18
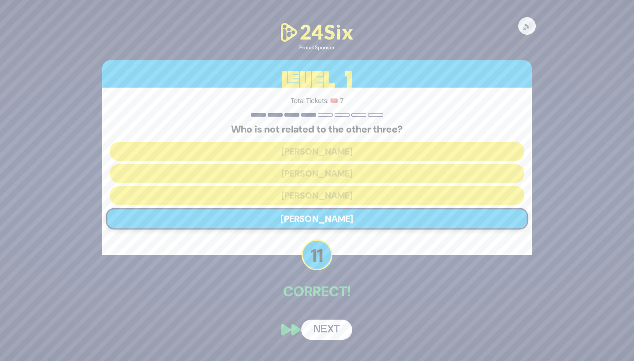
click at [323, 328] on button "Next" at bounding box center [326, 329] width 51 height 20
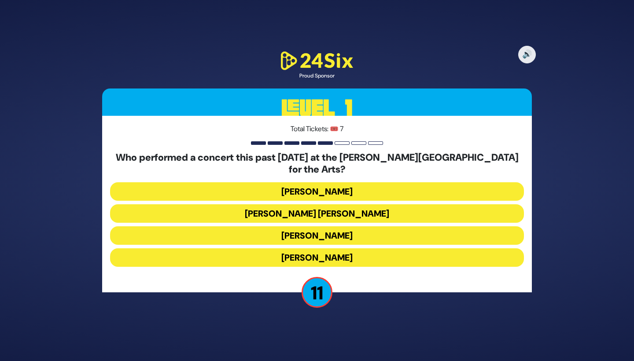
click at [297, 251] on button "Ishay Ribo" at bounding box center [317, 257] width 414 height 18
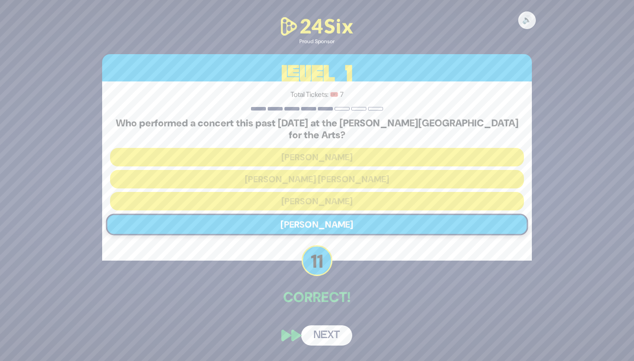
click at [320, 328] on button "Next" at bounding box center [326, 335] width 51 height 20
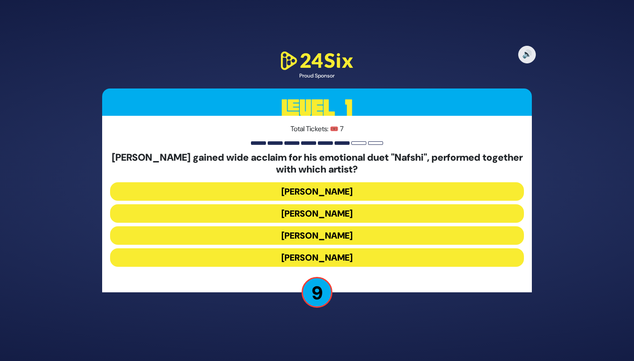
click at [305, 218] on button "Ishay Ribo" at bounding box center [317, 213] width 414 height 18
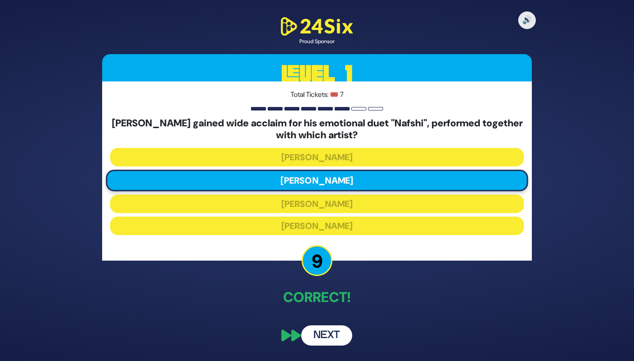
click at [320, 341] on button "Next" at bounding box center [326, 335] width 51 height 20
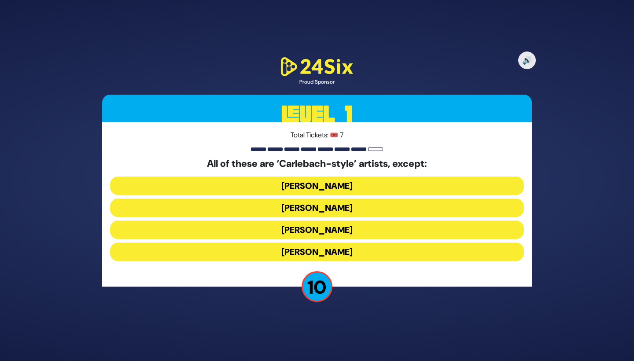
click at [300, 251] on button "Yiddy Bialostotzky" at bounding box center [317, 251] width 414 height 18
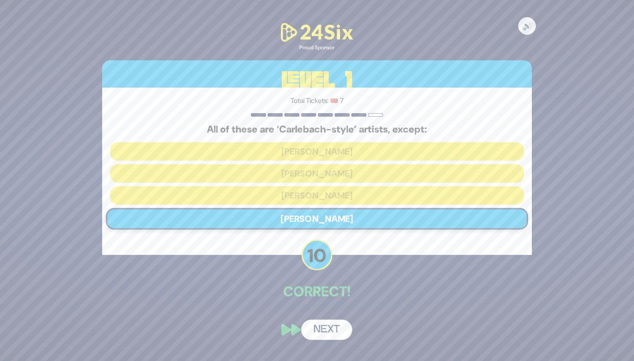
click at [330, 325] on button "Next" at bounding box center [326, 329] width 51 height 20
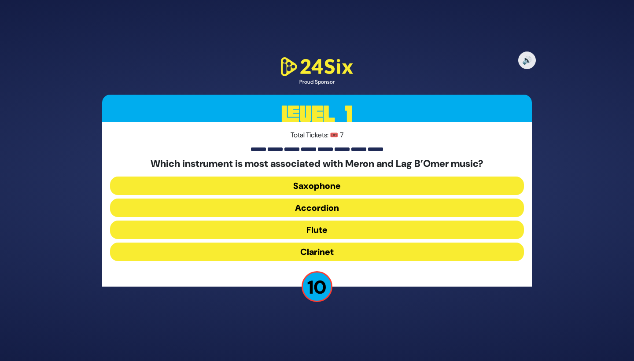
click at [287, 256] on button "Clarinet" at bounding box center [317, 251] width 414 height 18
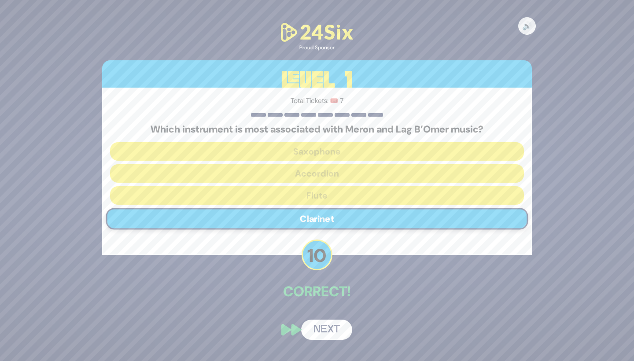
click at [332, 326] on button "Next" at bounding box center [326, 329] width 51 height 20
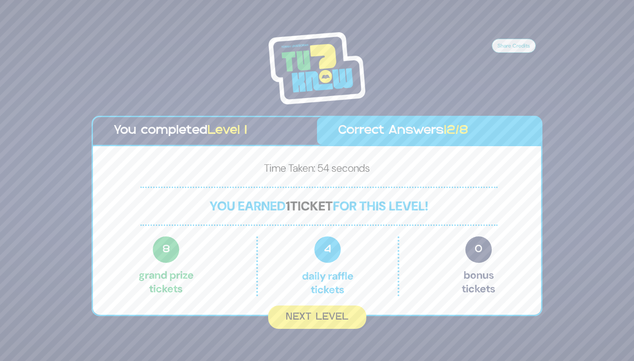
click at [329, 322] on button "Next Level" at bounding box center [317, 316] width 98 height 23
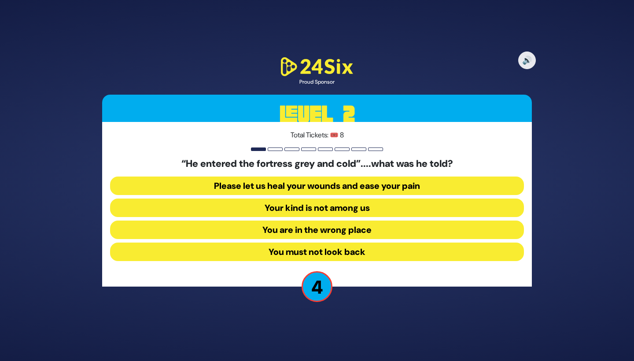
click at [288, 253] on button "You must not look back" at bounding box center [317, 251] width 414 height 18
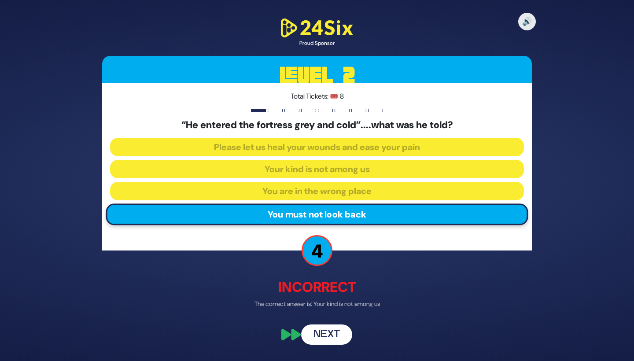
click at [326, 332] on button "Next" at bounding box center [326, 334] width 51 height 20
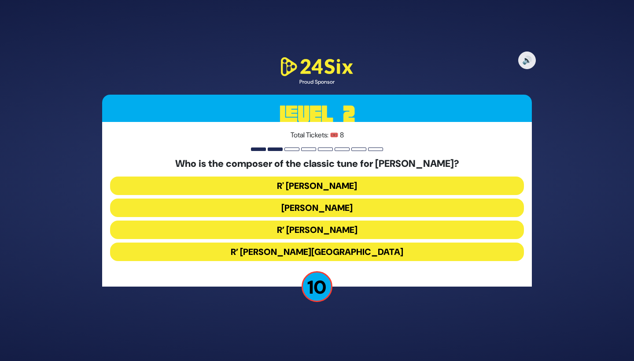
click at [305, 230] on button "R’ Moshe Goldman" at bounding box center [317, 229] width 414 height 18
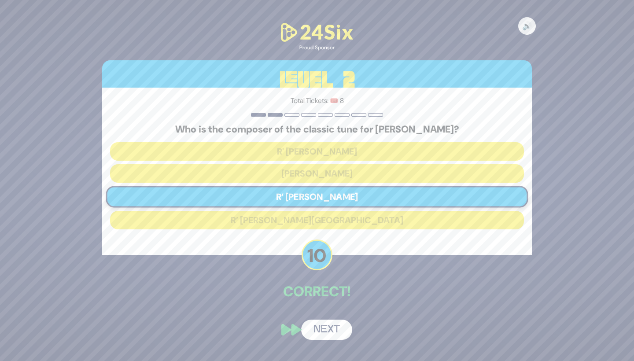
click at [323, 329] on button "Next" at bounding box center [326, 329] width 51 height 20
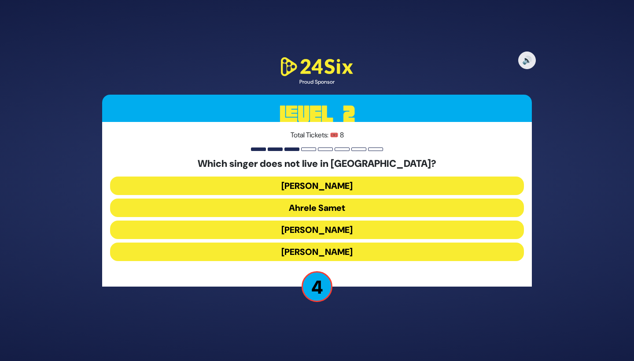
click at [289, 224] on button "Ari Goldwag" at bounding box center [317, 229] width 414 height 18
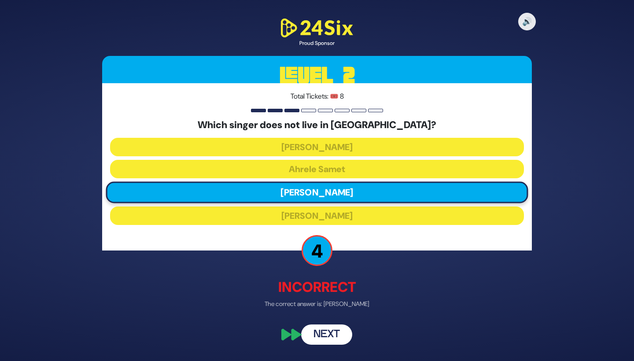
click at [319, 326] on button "Next" at bounding box center [326, 334] width 51 height 20
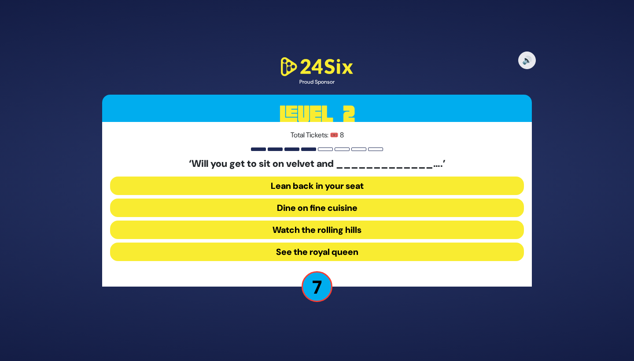
click at [304, 254] on button "See the royal queen" at bounding box center [317, 251] width 414 height 18
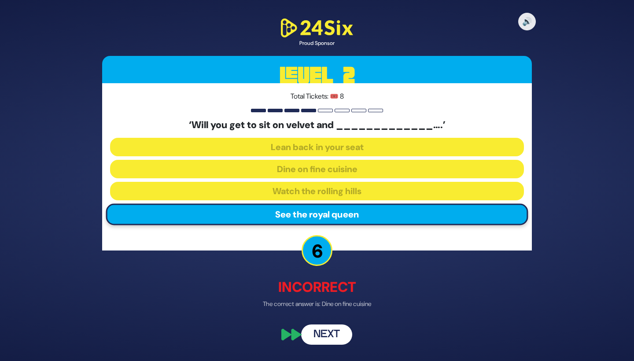
click at [323, 326] on button "Next" at bounding box center [326, 334] width 51 height 20
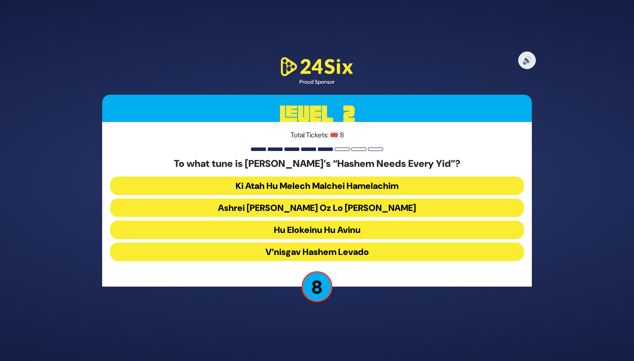
click at [307, 206] on button "Ashrei Adam Oz Lo Bach" at bounding box center [317, 207] width 414 height 18
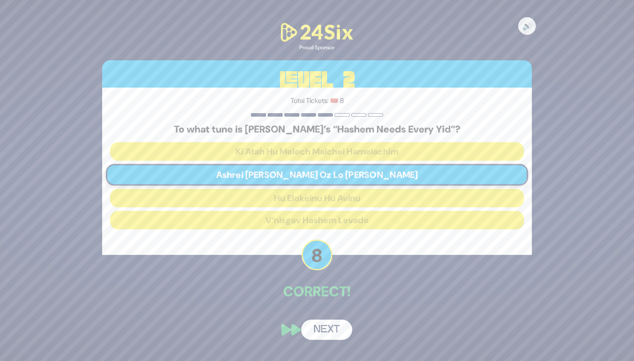
click at [326, 326] on button "Next" at bounding box center [326, 329] width 51 height 20
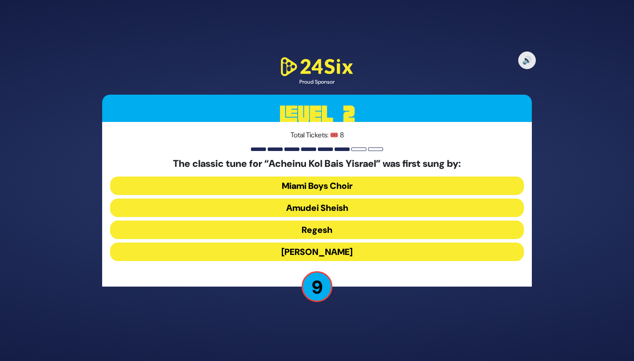
click at [288, 185] on button "Miami Boys Choir" at bounding box center [317, 185] width 414 height 18
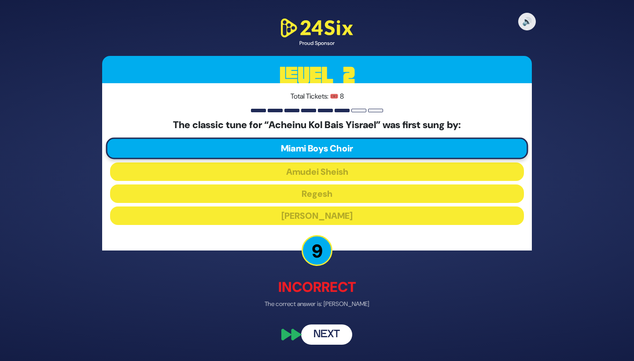
click at [322, 337] on button "Next" at bounding box center [326, 334] width 51 height 20
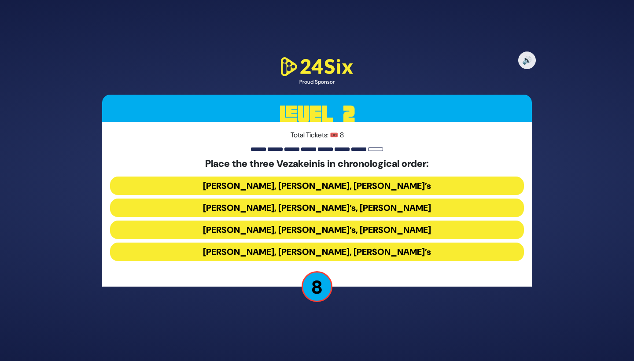
click at [303, 206] on button "Baruch Levine’s, Bonei Olam’s, Avraham Fried’s" at bounding box center [317, 207] width 414 height 18
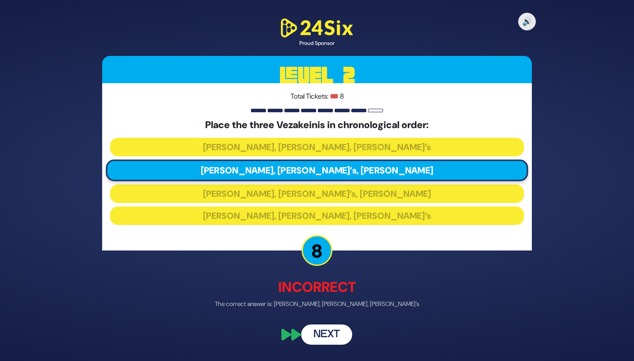
click at [323, 333] on button "Next" at bounding box center [326, 334] width 51 height 20
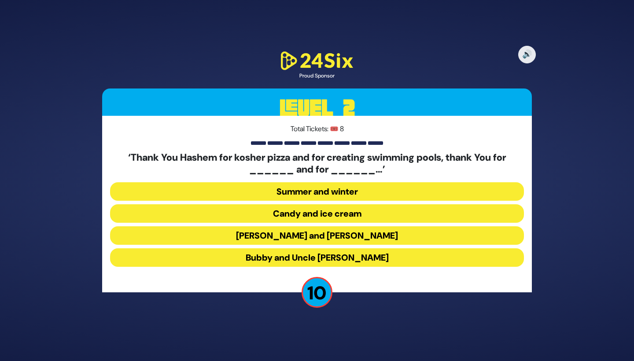
click at [289, 238] on button "Latkes and Paskesz" at bounding box center [317, 235] width 414 height 18
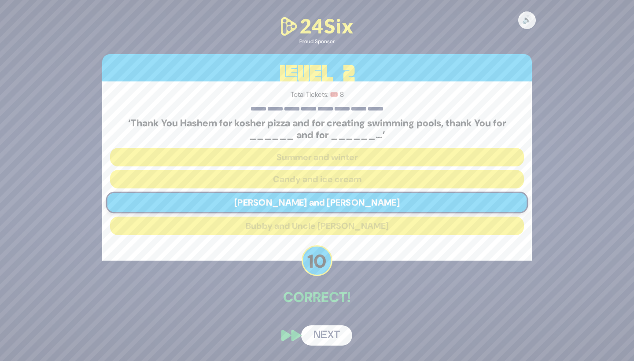
click at [328, 340] on button "Next" at bounding box center [326, 335] width 51 height 20
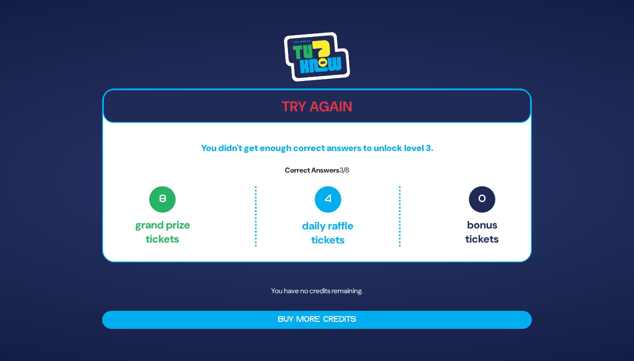
click at [284, 324] on button "Buy More Credits" at bounding box center [316, 320] width 429 height 18
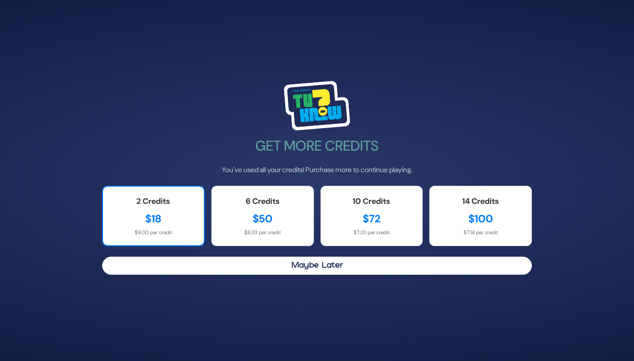
click at [128, 207] on div "2 Credits $18 $9.00 per credit" at bounding box center [153, 216] width 103 height 60
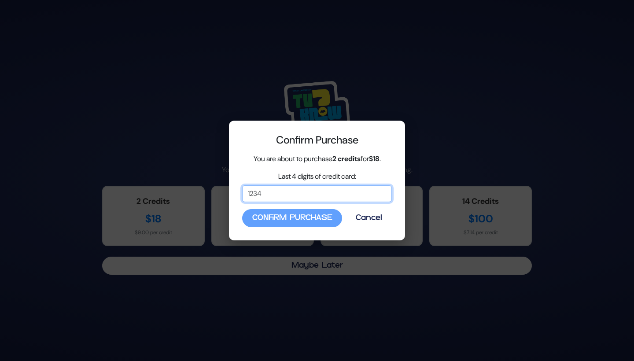
click at [249, 197] on input "Last 4 digits of credit card:" at bounding box center [317, 193] width 150 height 17
type input "9321"
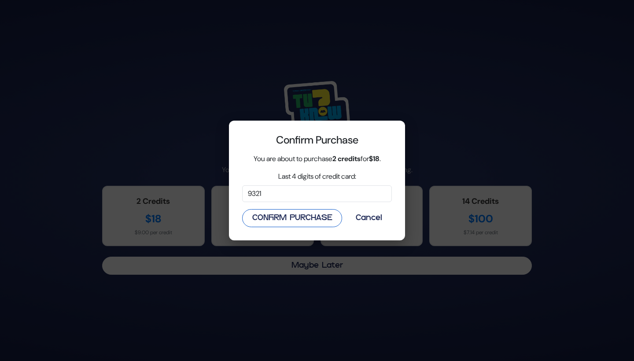
click at [275, 215] on button "Confirm Purchase" at bounding box center [292, 218] width 100 height 18
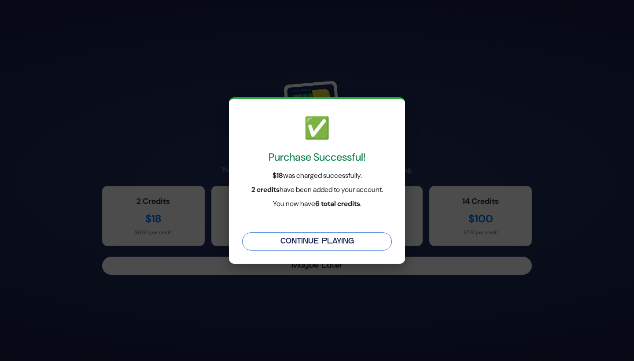
click at [290, 246] on button "Continue Playing" at bounding box center [317, 241] width 150 height 18
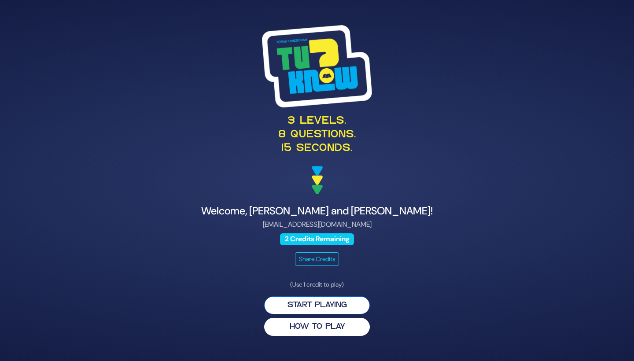
click at [300, 304] on button "Start Playing" at bounding box center [317, 305] width 106 height 18
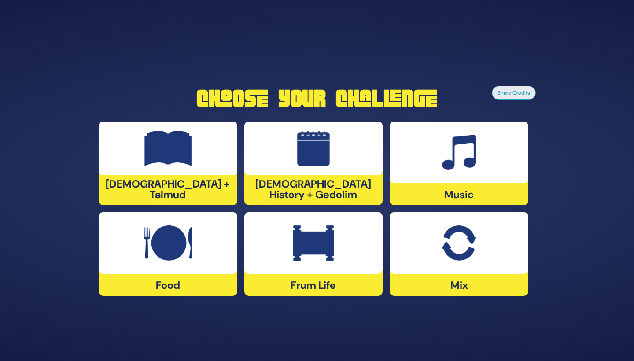
click at [201, 233] on div at bounding box center [168, 243] width 139 height 62
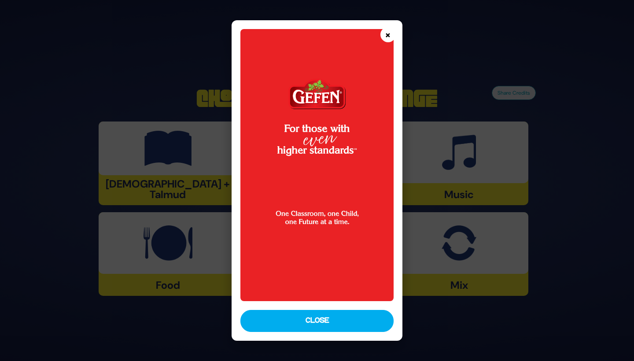
click at [387, 33] on button "×" at bounding box center [387, 34] width 15 height 15
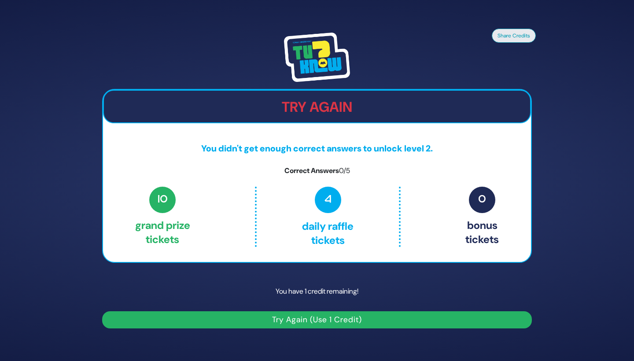
click at [313, 325] on button "Try Again (Use 1 Credit)" at bounding box center [316, 319] width 429 height 17
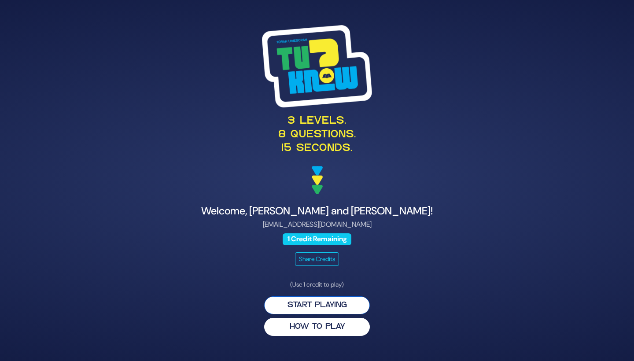
click at [290, 305] on button "Start Playing" at bounding box center [317, 305] width 106 height 18
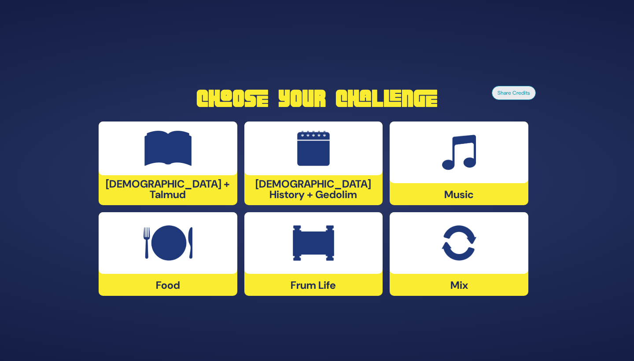
click at [171, 277] on div "Food" at bounding box center [168, 254] width 139 height 84
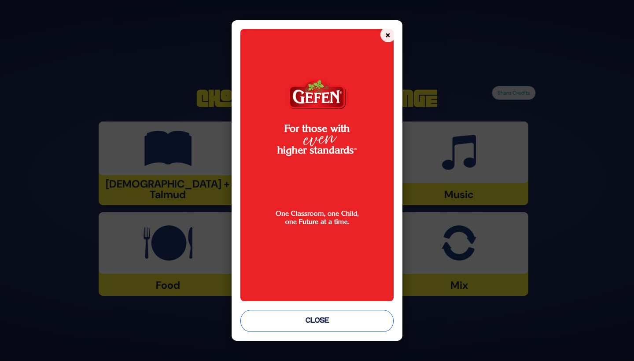
click at [286, 325] on button "Close" at bounding box center [316, 321] width 153 height 22
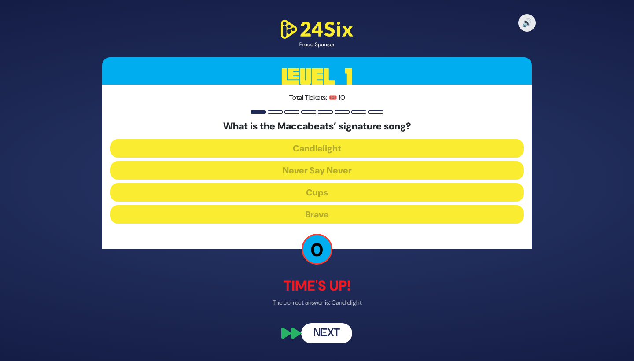
click at [320, 340] on button "Next" at bounding box center [326, 333] width 51 height 20
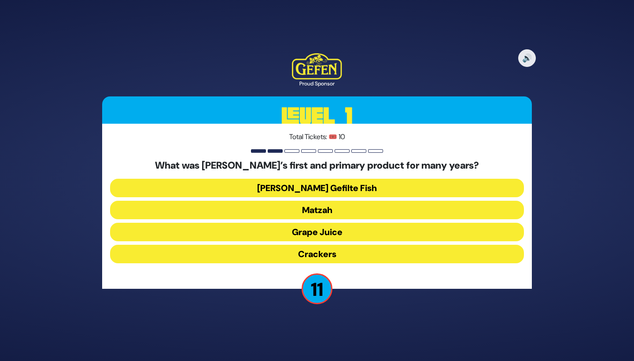
click at [304, 207] on button "Matzah" at bounding box center [317, 210] width 414 height 18
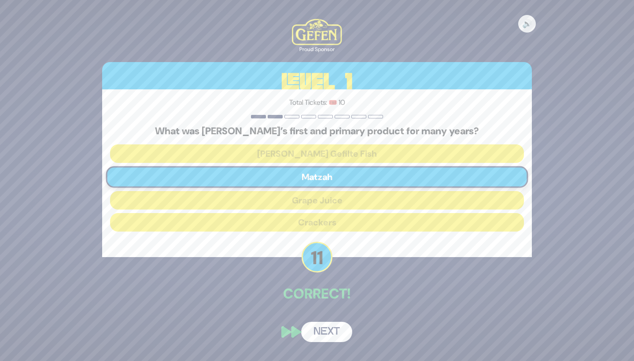
click at [322, 339] on button "Next" at bounding box center [326, 332] width 51 height 20
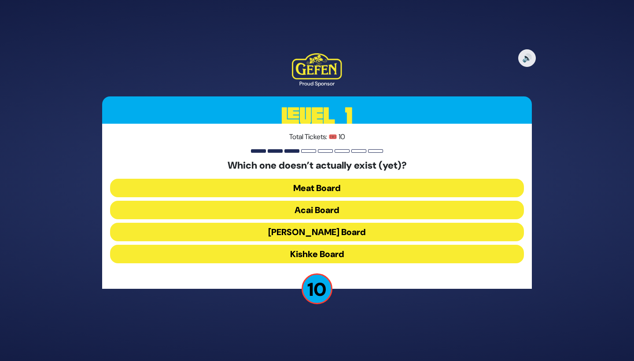
click at [275, 247] on button "Kishke Board" at bounding box center [317, 254] width 414 height 18
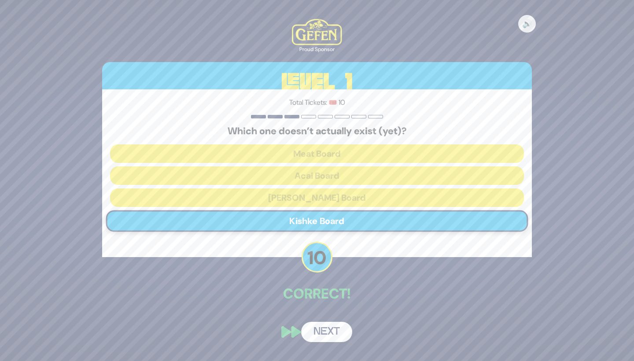
click at [325, 333] on button "Next" at bounding box center [326, 332] width 51 height 20
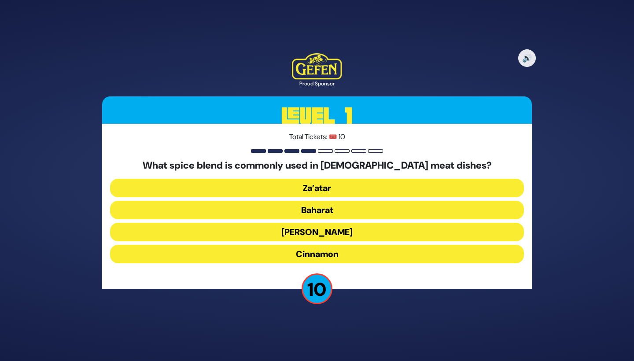
click at [301, 213] on button "Baharat" at bounding box center [317, 210] width 414 height 18
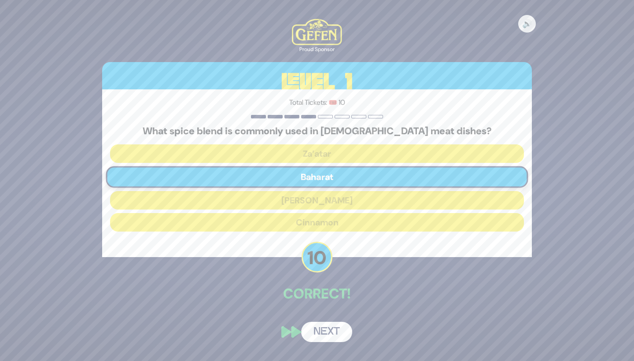
click at [329, 338] on button "Next" at bounding box center [326, 332] width 51 height 20
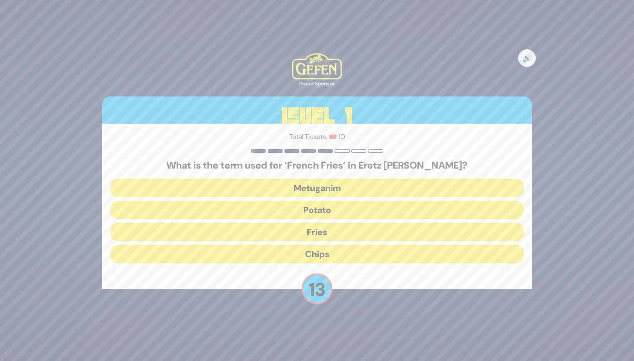
click at [292, 249] on button "Chips" at bounding box center [317, 254] width 414 height 18
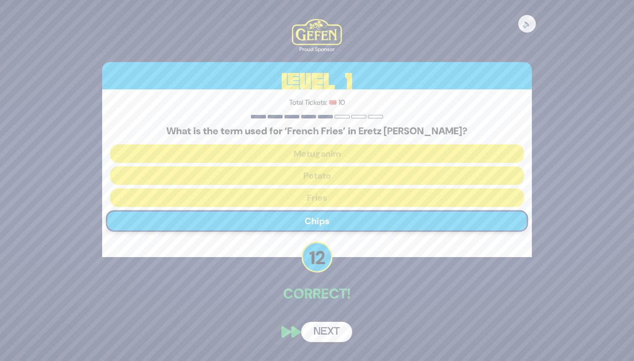
click at [316, 326] on button "Next" at bounding box center [326, 332] width 51 height 20
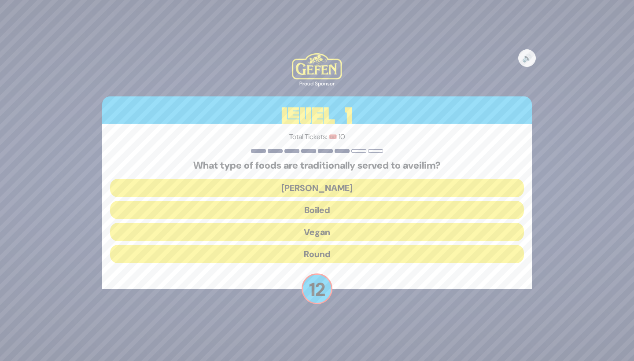
click at [290, 255] on button "Round" at bounding box center [317, 254] width 414 height 18
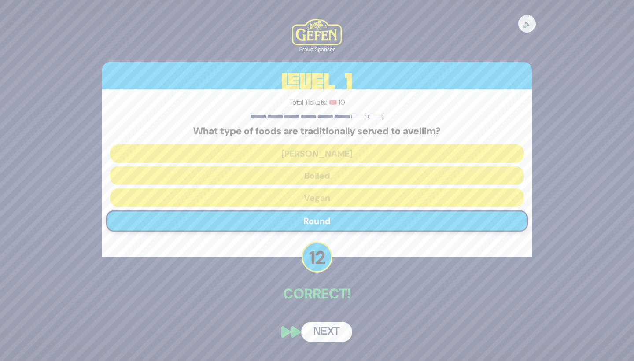
click at [327, 329] on button "Next" at bounding box center [326, 332] width 51 height 20
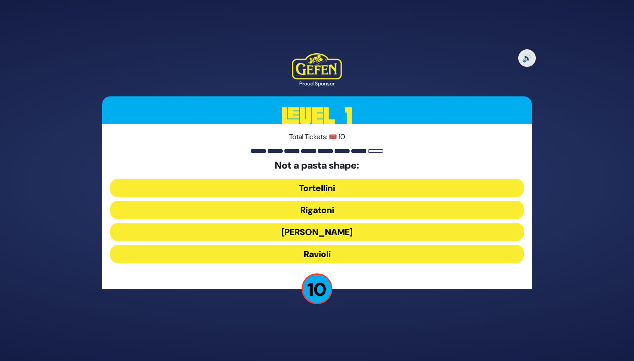
click at [304, 231] on button "Ronzoni" at bounding box center [317, 232] width 414 height 18
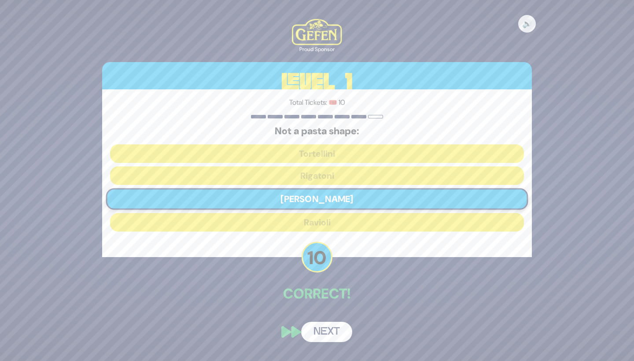
click at [316, 324] on button "Next" at bounding box center [326, 332] width 51 height 20
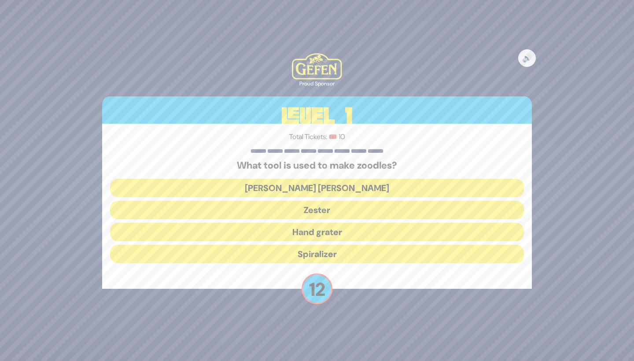
click at [297, 188] on button "Julienne peeler" at bounding box center [317, 188] width 414 height 18
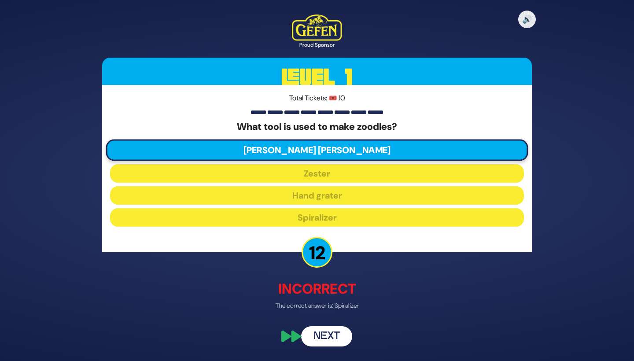
click at [322, 337] on button "Next" at bounding box center [326, 336] width 51 height 20
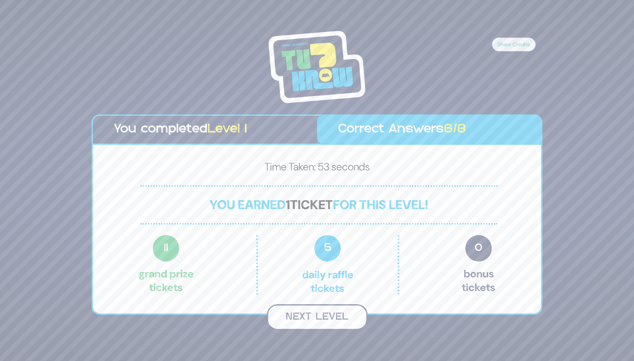
click at [299, 318] on button "Next Level" at bounding box center [317, 317] width 101 height 26
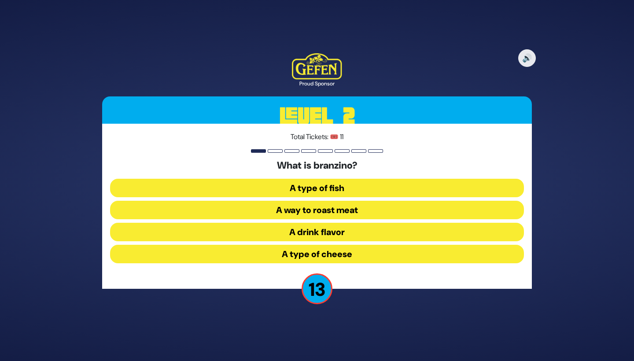
click at [295, 189] on button "A type of fish" at bounding box center [317, 188] width 414 height 18
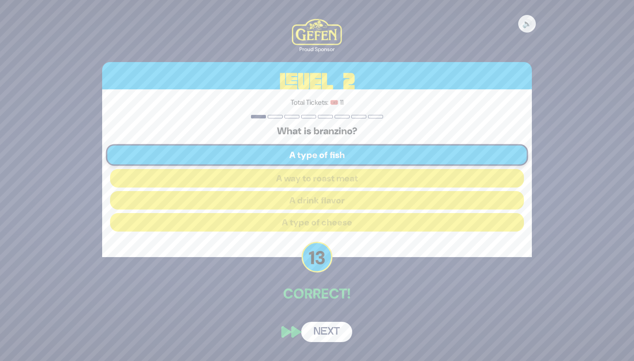
click at [336, 335] on button "Next" at bounding box center [326, 332] width 51 height 20
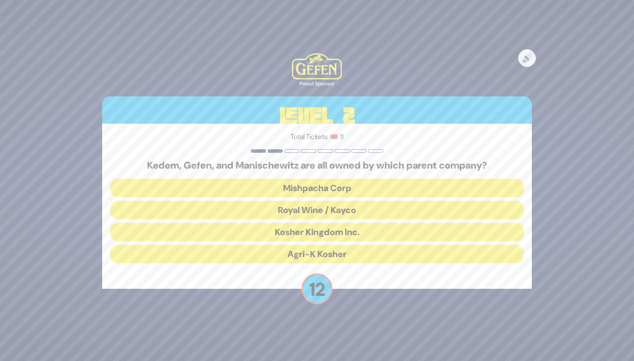
click at [292, 209] on button "Royal Wine / Kayco" at bounding box center [317, 210] width 414 height 18
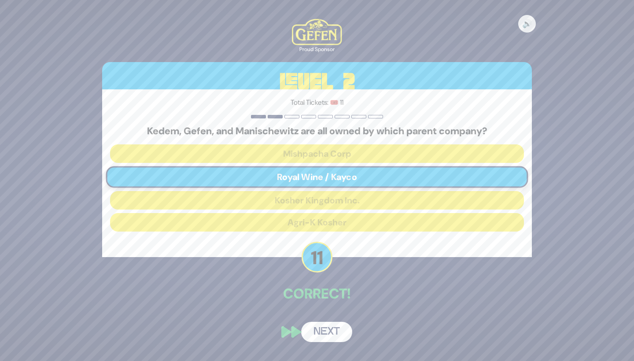
click at [326, 334] on button "Next" at bounding box center [326, 332] width 51 height 20
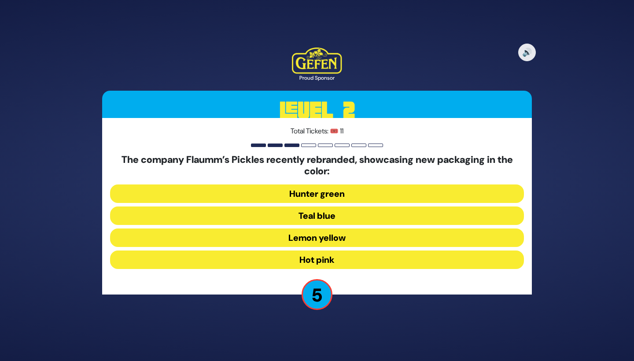
click at [304, 194] on button "Hunter green" at bounding box center [317, 193] width 414 height 18
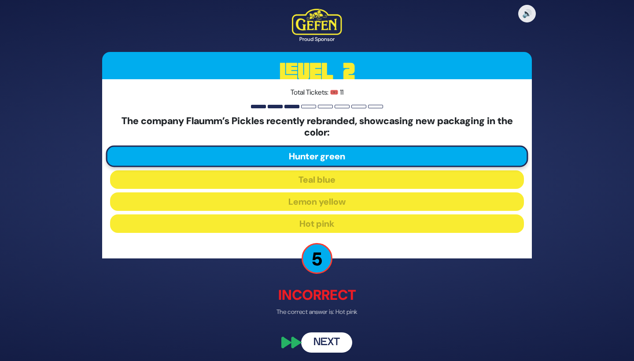
click at [320, 338] on button "Next" at bounding box center [326, 342] width 51 height 20
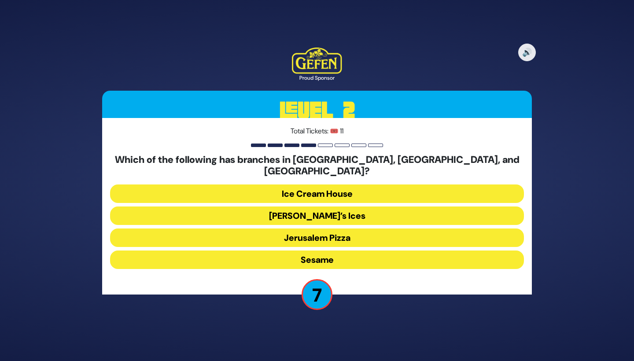
click at [293, 253] on button "Sesame" at bounding box center [317, 259] width 414 height 18
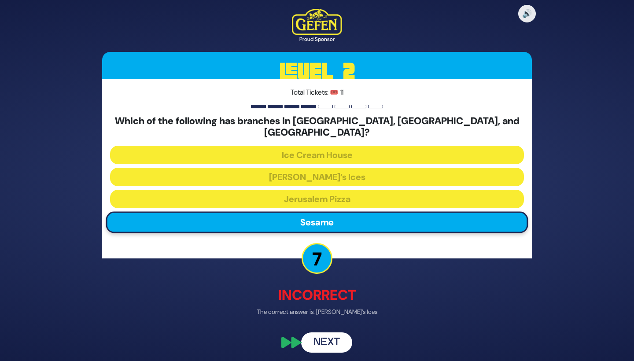
click at [325, 340] on button "Next" at bounding box center [326, 342] width 51 height 20
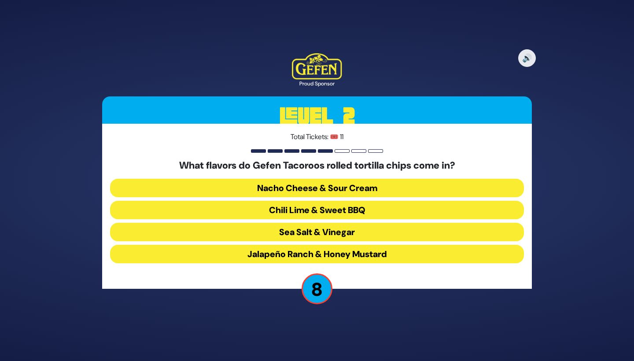
click at [286, 207] on button "Chili Lime & Sweet BBQ" at bounding box center [317, 210] width 414 height 18
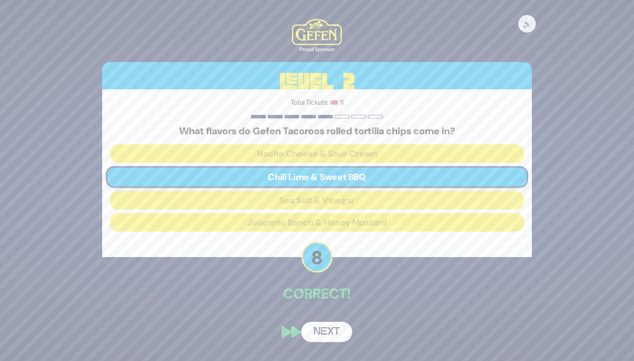
click at [320, 331] on button "Next" at bounding box center [326, 332] width 51 height 20
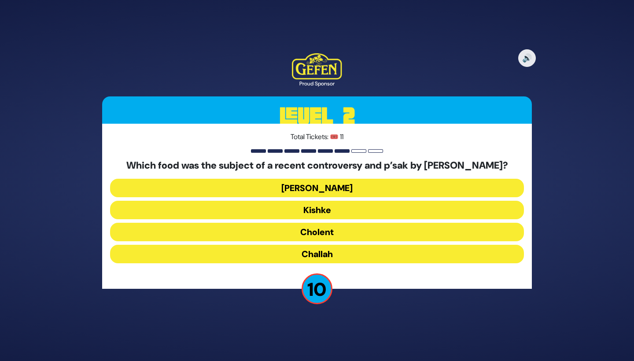
click at [295, 234] on button "Cholent" at bounding box center [317, 232] width 414 height 18
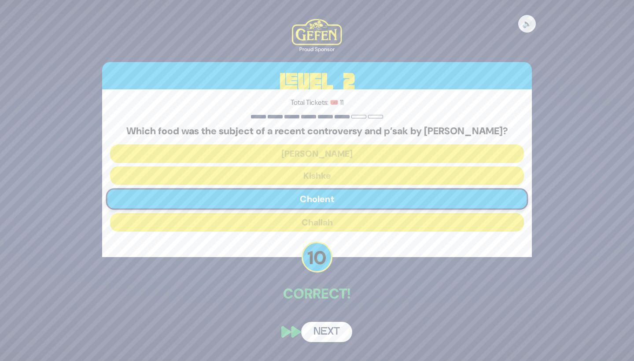
click at [334, 342] on button "Next" at bounding box center [326, 332] width 51 height 20
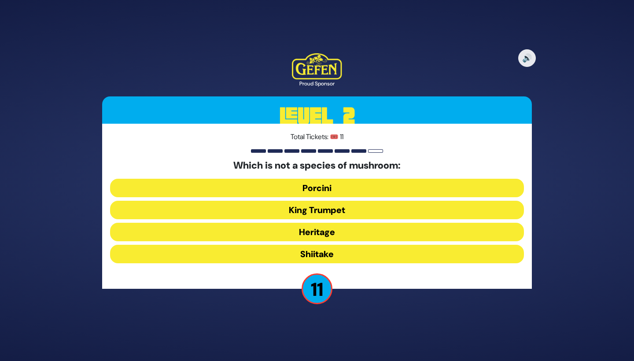
click at [322, 236] on button "Heritage" at bounding box center [317, 232] width 414 height 18
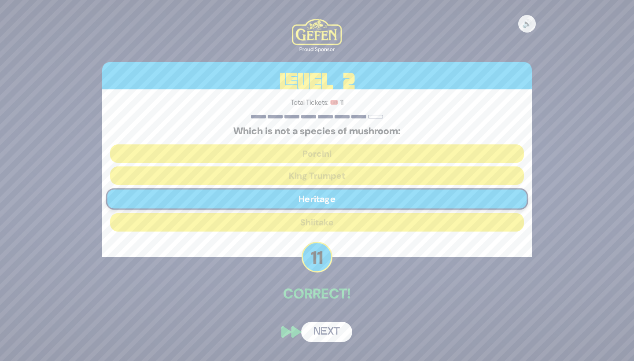
click at [318, 334] on button "Next" at bounding box center [326, 332] width 51 height 20
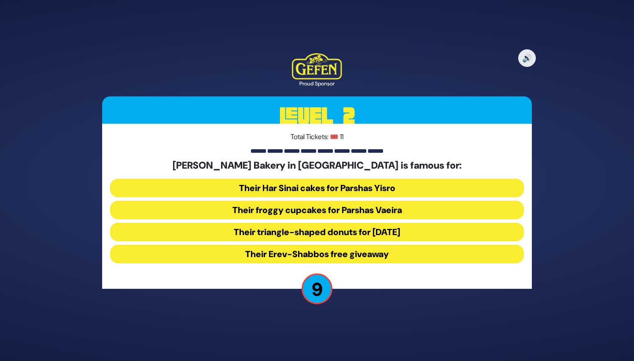
click at [294, 213] on button "Their froggy cupcakes for Parshas Vaeira" at bounding box center [317, 210] width 414 height 18
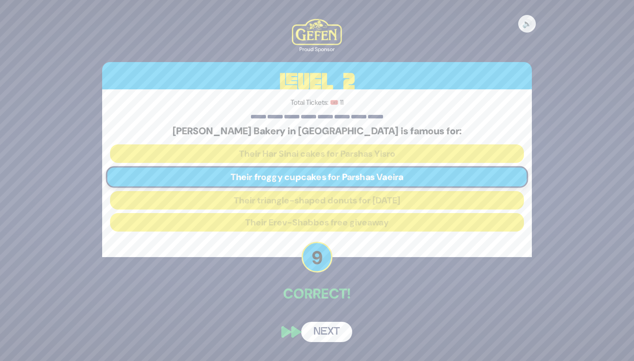
click at [316, 326] on button "Next" at bounding box center [326, 332] width 51 height 20
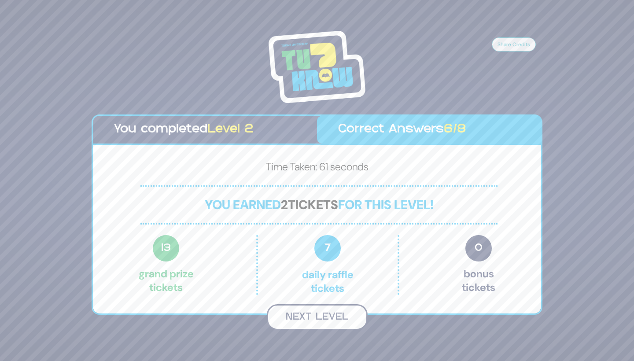
click at [319, 322] on button "Next Level" at bounding box center [317, 317] width 101 height 26
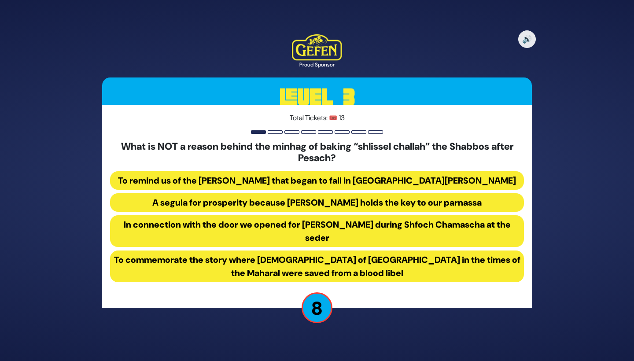
click at [287, 231] on button "In connection with the door we opened for Eliyahu Hanavi during Shfoch Chamasch…" at bounding box center [317, 231] width 414 height 32
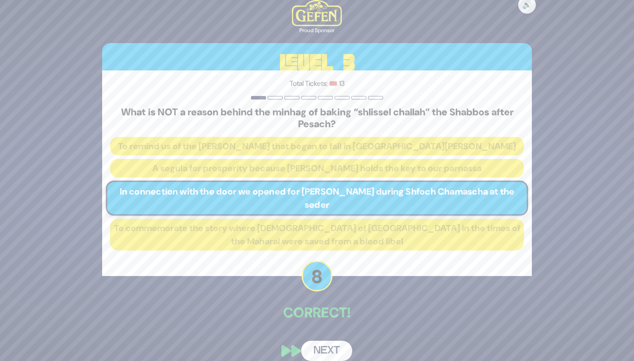
click at [320, 349] on button "Next" at bounding box center [326, 351] width 51 height 20
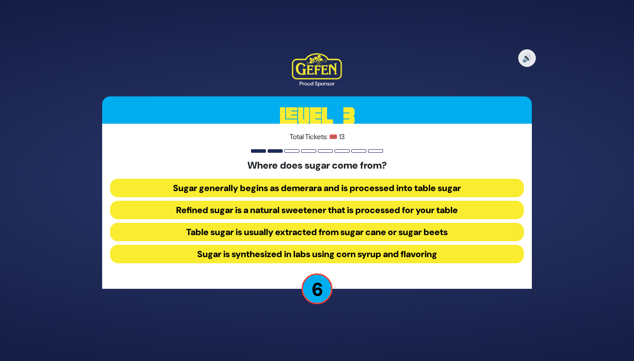
click at [227, 227] on button "Table sugar is usually extracted from sugar cane or sugar beets" at bounding box center [317, 232] width 414 height 18
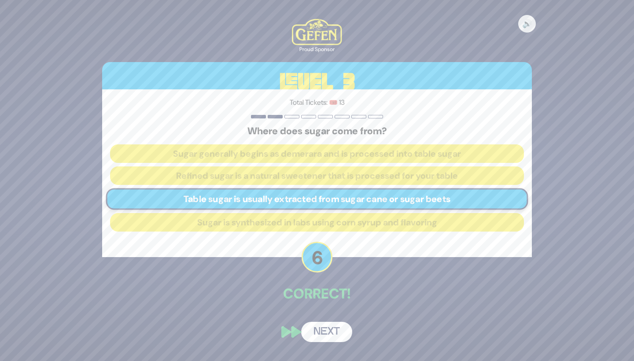
click at [313, 325] on button "Next" at bounding box center [326, 332] width 51 height 20
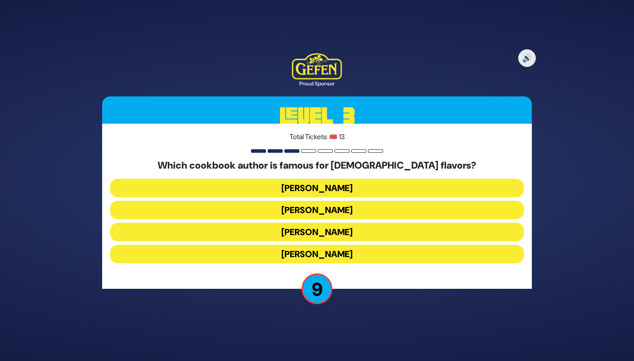
click at [301, 189] on button "Renee Muller" at bounding box center [317, 188] width 414 height 18
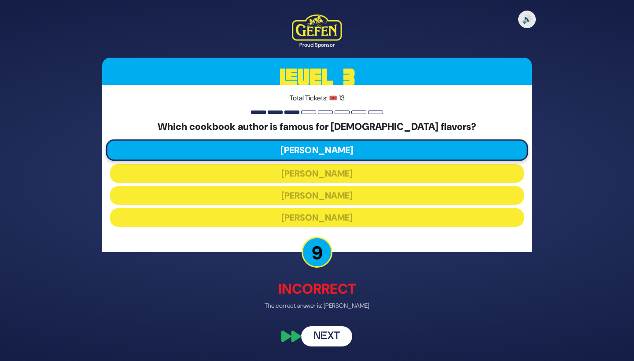
click at [323, 344] on button "Next" at bounding box center [326, 336] width 51 height 20
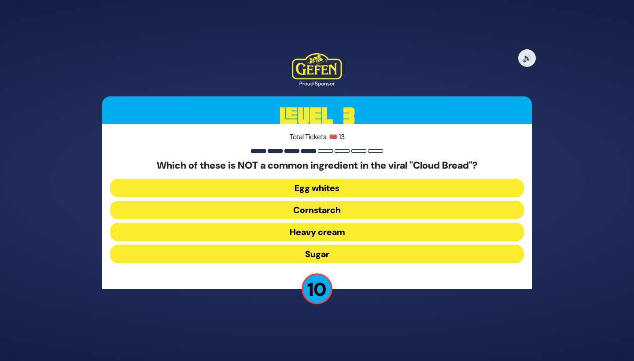
click at [315, 233] on button "Heavy cream" at bounding box center [317, 232] width 414 height 18
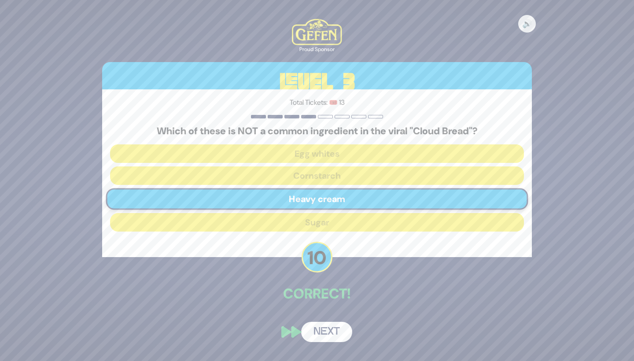
click at [334, 334] on button "Next" at bounding box center [326, 332] width 51 height 20
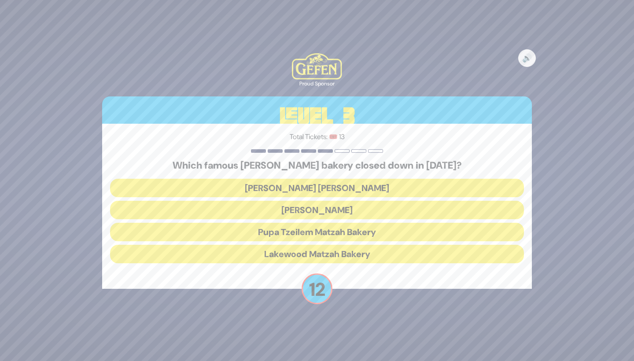
click at [280, 187] on button "Shatzer Matzah Bakery" at bounding box center [317, 188] width 414 height 18
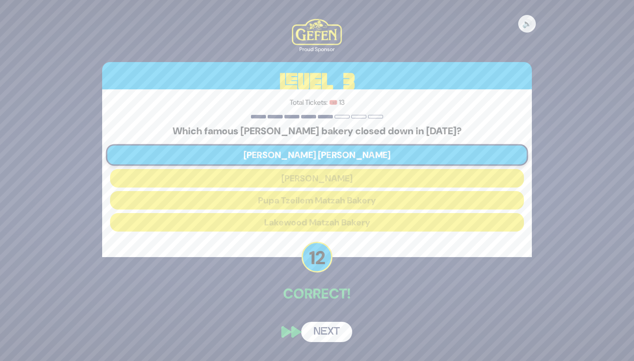
click at [325, 334] on button "Next" at bounding box center [326, 332] width 51 height 20
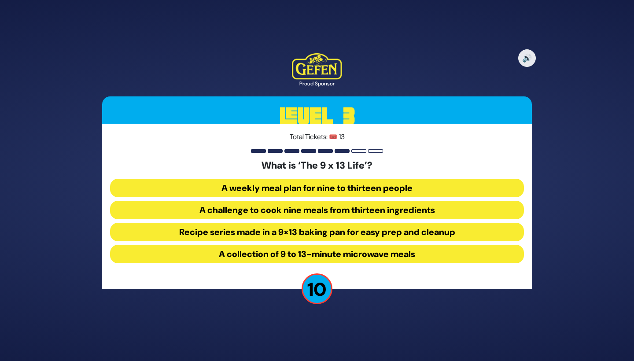
click at [293, 235] on button "Recipe series made in a 9×13 baking pan for easy prep and cleanup" at bounding box center [317, 232] width 414 height 18
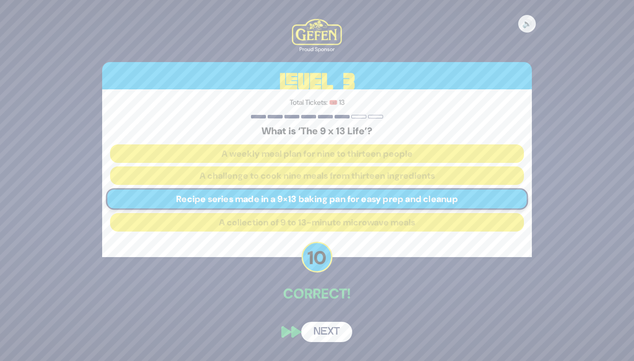
click at [323, 341] on button "Next" at bounding box center [326, 332] width 51 height 20
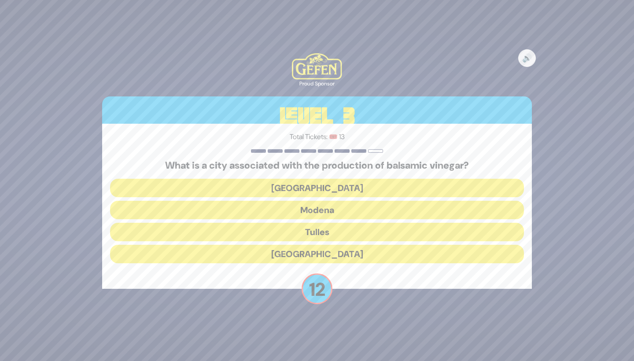
click at [305, 206] on button "Modena" at bounding box center [317, 210] width 414 height 18
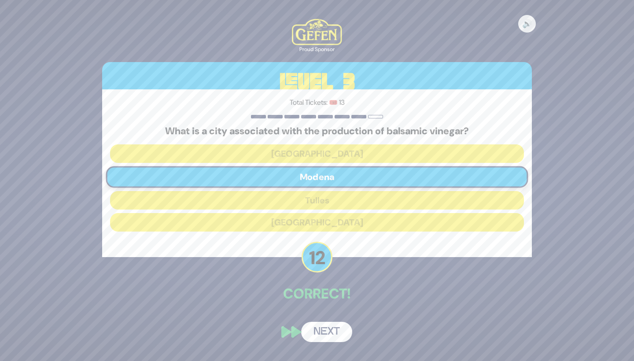
click at [330, 328] on button "Next" at bounding box center [326, 332] width 51 height 20
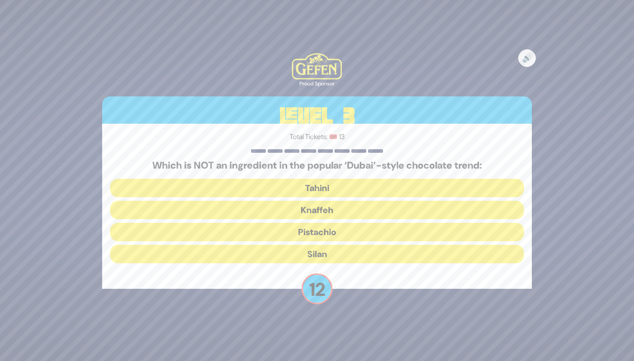
click at [302, 251] on button "Silan" at bounding box center [317, 254] width 414 height 18
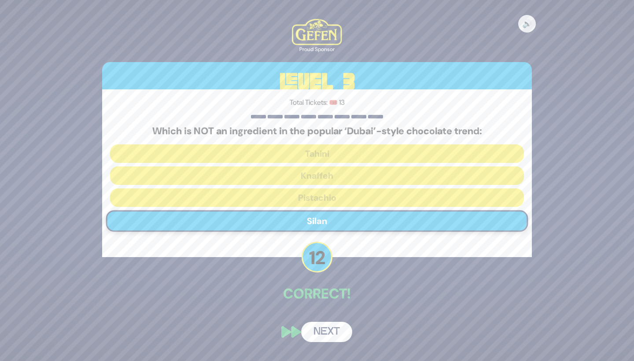
click at [329, 326] on button "Next" at bounding box center [326, 332] width 51 height 20
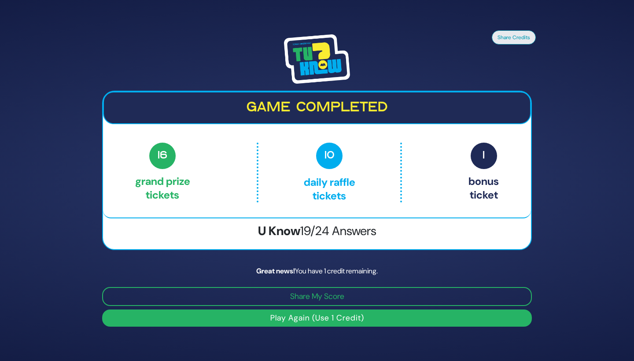
click at [327, 326] on button "Play Again (Use 1 Credit)" at bounding box center [316, 317] width 429 height 17
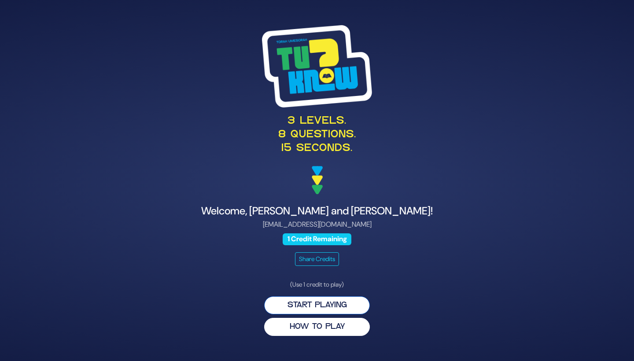
click at [305, 304] on button "Start Playing" at bounding box center [317, 305] width 106 height 18
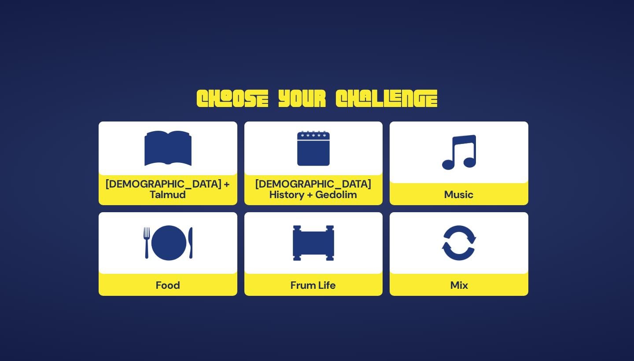
click at [451, 244] on img at bounding box center [458, 242] width 34 height 35
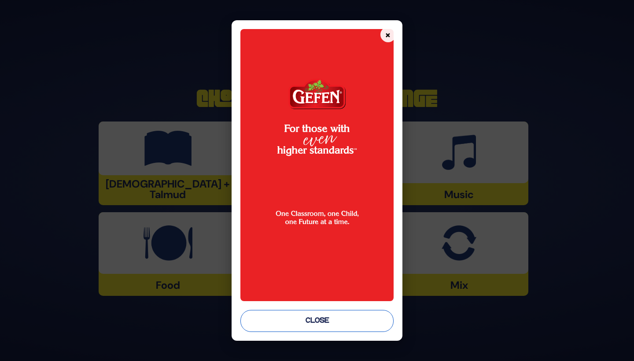
click at [324, 328] on button "Close" at bounding box center [316, 321] width 153 height 22
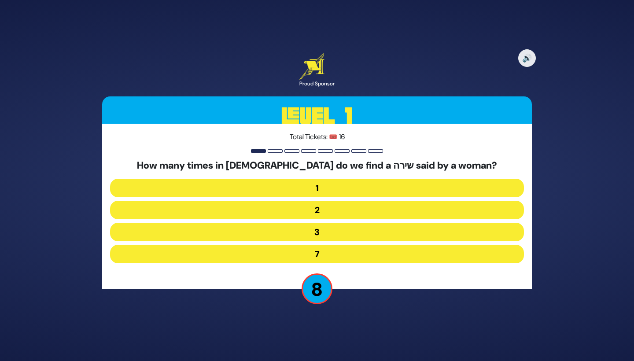
click at [299, 230] on button "3" at bounding box center [317, 232] width 414 height 18
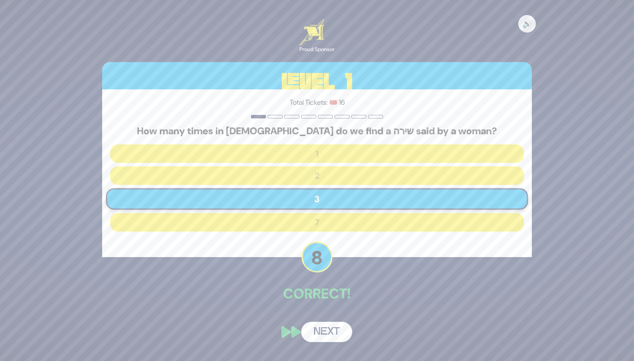
click at [326, 336] on button "Next" at bounding box center [326, 332] width 51 height 20
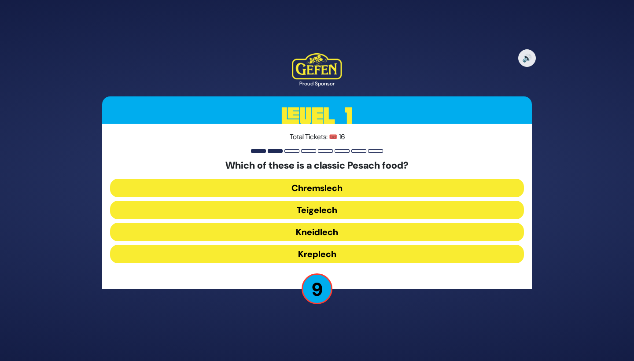
click at [306, 209] on button "Teigelech" at bounding box center [317, 210] width 414 height 18
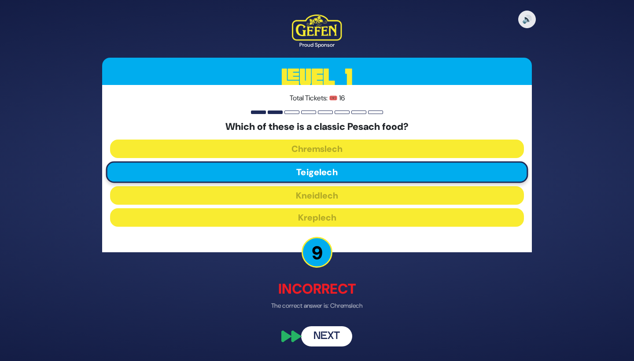
click at [322, 328] on button "Next" at bounding box center [326, 336] width 51 height 20
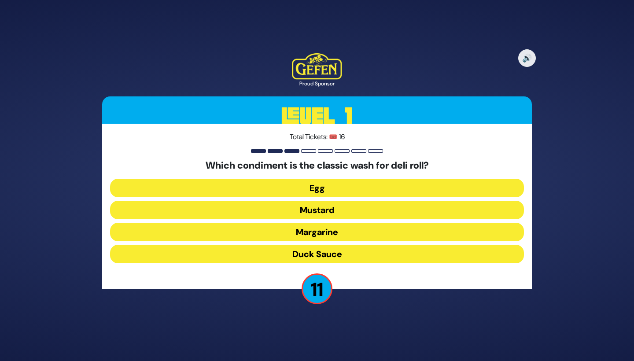
click at [281, 187] on button "Egg" at bounding box center [317, 188] width 414 height 18
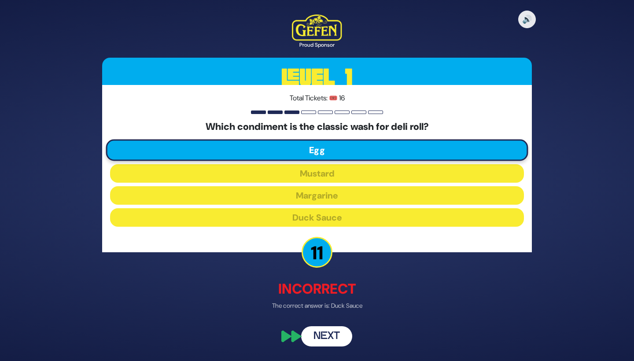
click at [317, 335] on button "Next" at bounding box center [326, 336] width 51 height 20
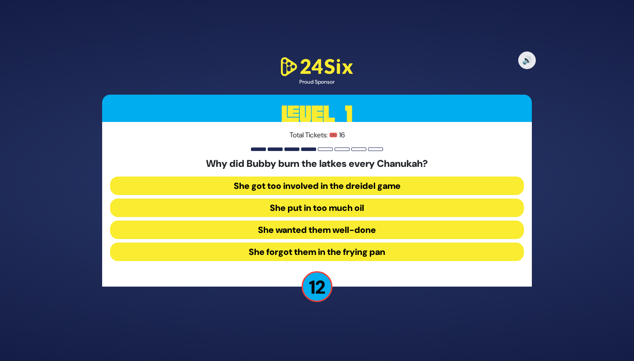
click at [301, 256] on button "She forgot them in the frying pan" at bounding box center [317, 251] width 414 height 18
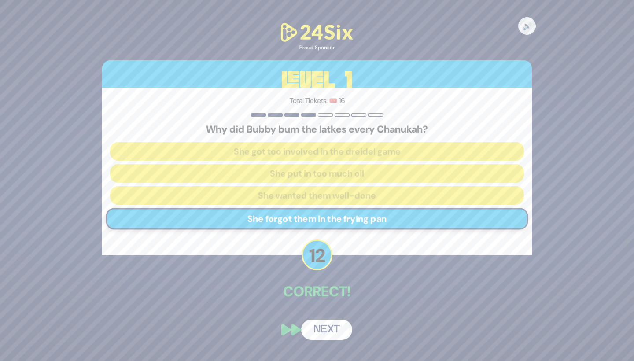
click at [328, 330] on button "Next" at bounding box center [326, 329] width 51 height 20
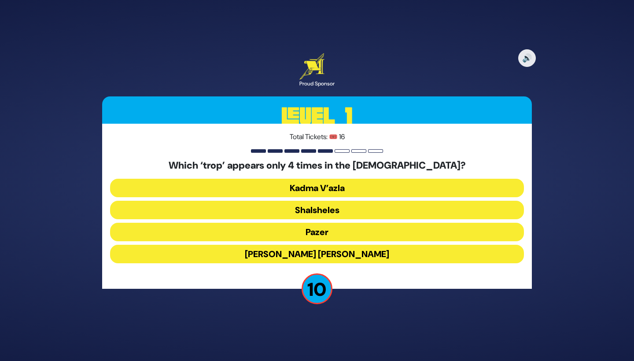
click at [304, 251] on button "[PERSON_NAME] [PERSON_NAME]" at bounding box center [317, 254] width 414 height 18
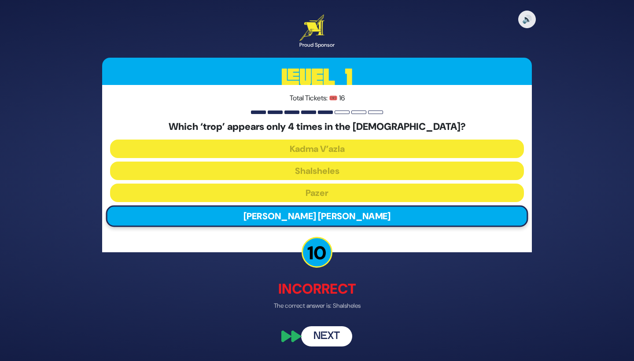
click at [322, 340] on button "Next" at bounding box center [326, 336] width 51 height 20
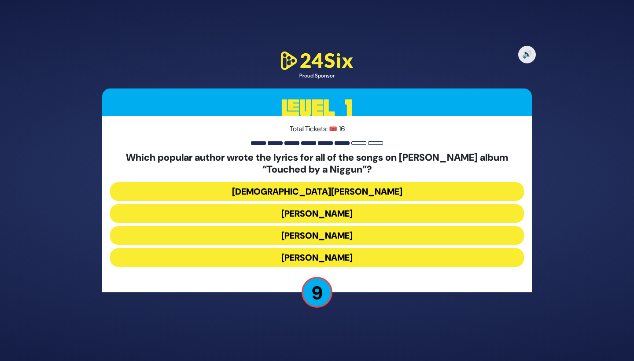
click at [302, 240] on button "[PERSON_NAME]" at bounding box center [317, 235] width 414 height 18
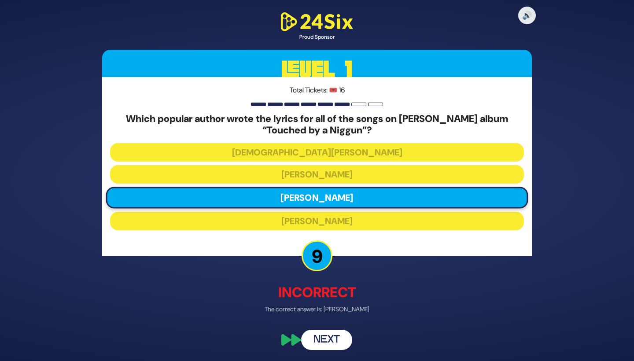
click at [313, 340] on button "Next" at bounding box center [326, 340] width 51 height 20
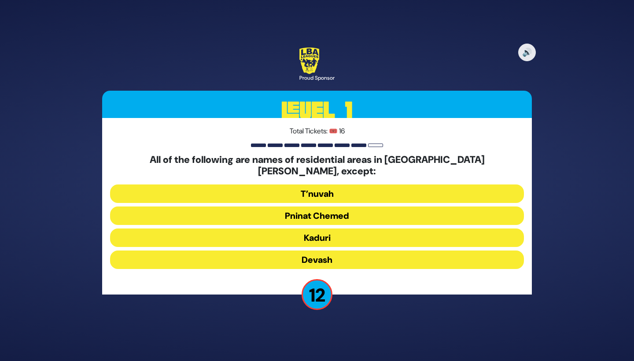
click at [286, 251] on button "Devash" at bounding box center [317, 259] width 414 height 18
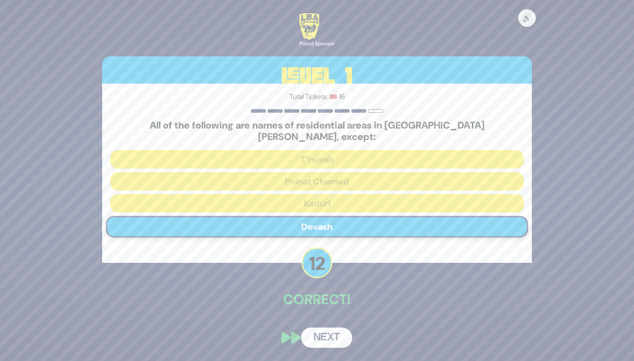
click at [325, 328] on button "Next" at bounding box center [326, 337] width 51 height 20
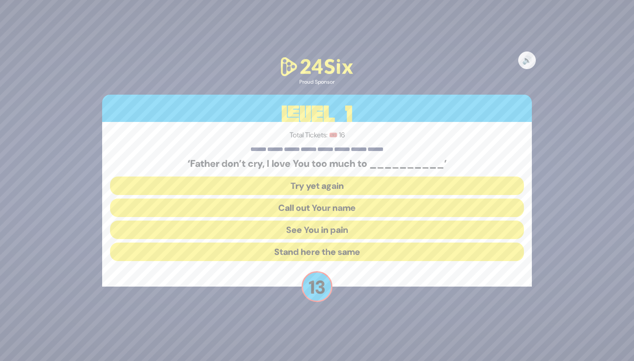
click at [282, 230] on button "See You in pain" at bounding box center [317, 229] width 414 height 18
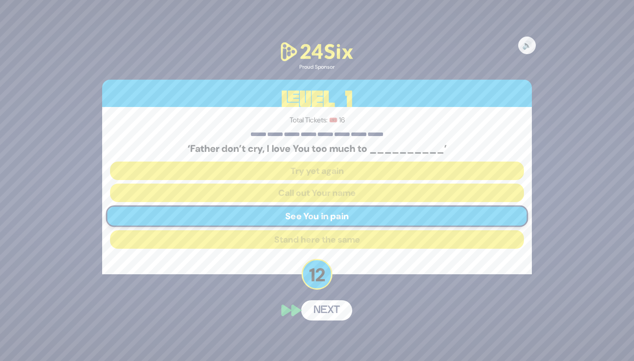
click at [327, 311] on button "Next" at bounding box center [326, 310] width 51 height 20
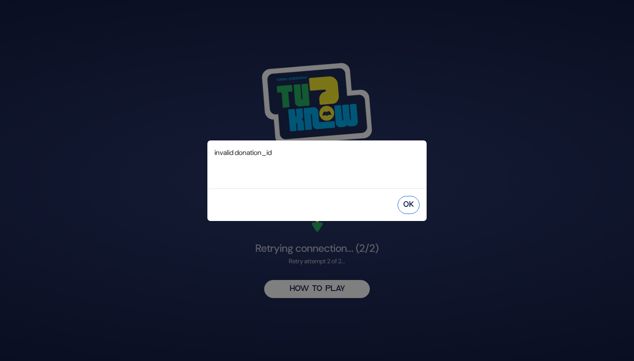
click at [404, 199] on button "OK" at bounding box center [408, 205] width 22 height 18
